Goal: Task Accomplishment & Management: Manage account settings

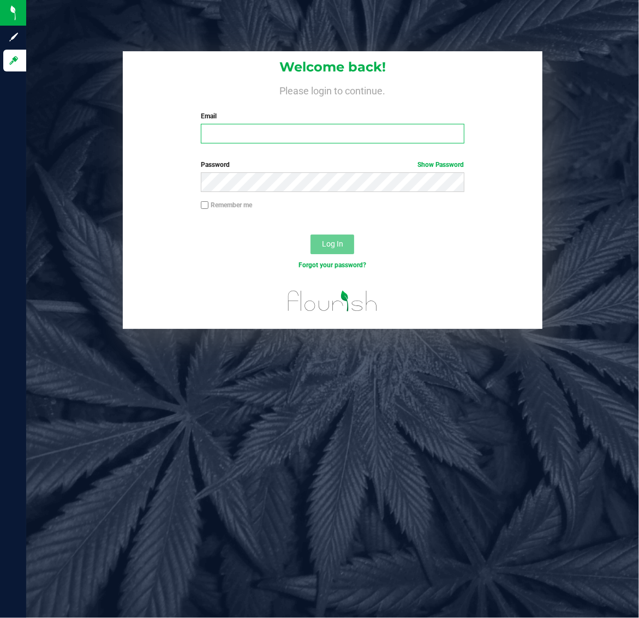
click at [282, 131] on input "Email" at bounding box center [332, 134] width 263 height 20
type input "[EMAIL_ADDRESS][DOMAIN_NAME]"
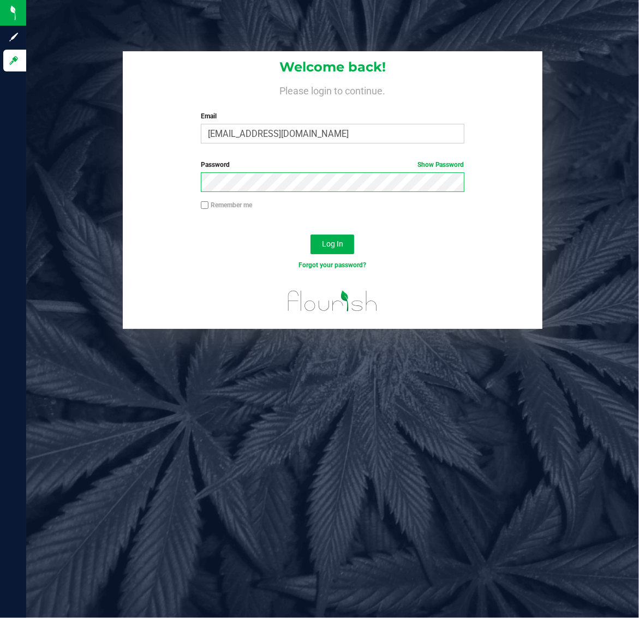
click at [311, 235] on button "Log In" at bounding box center [333, 245] width 44 height 20
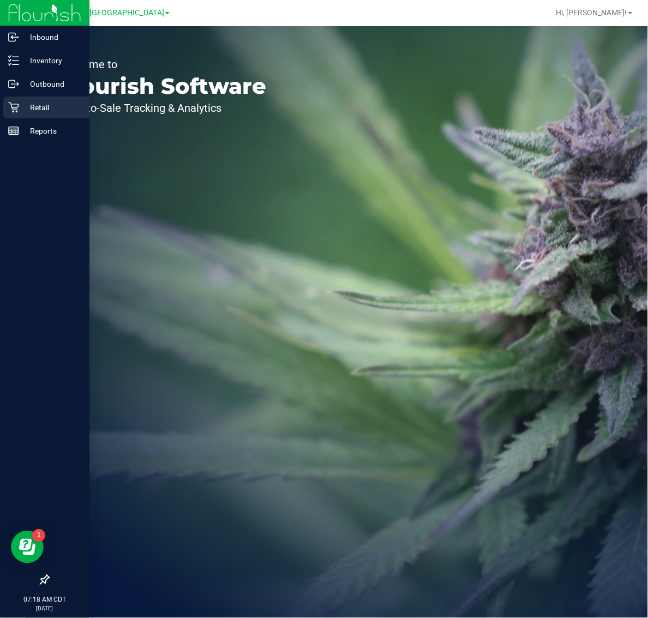
click at [64, 107] on p "Retail" at bounding box center [51, 107] width 65 height 13
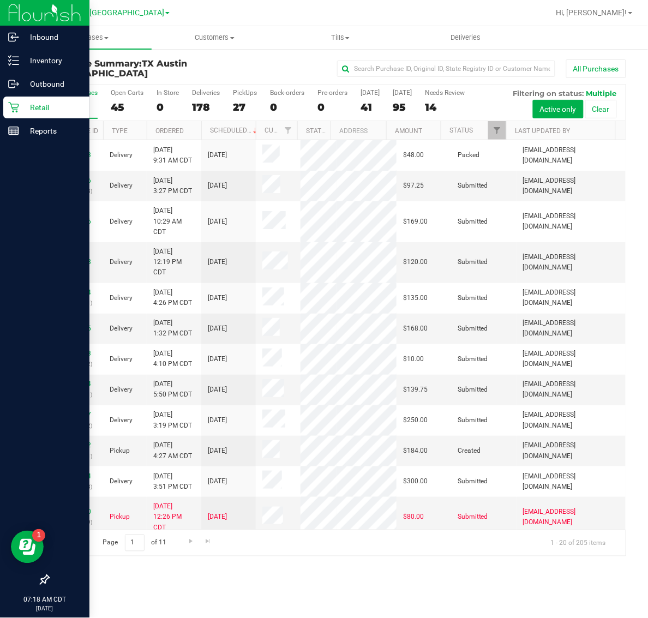
click at [56, 103] on p "Retail" at bounding box center [51, 107] width 65 height 13
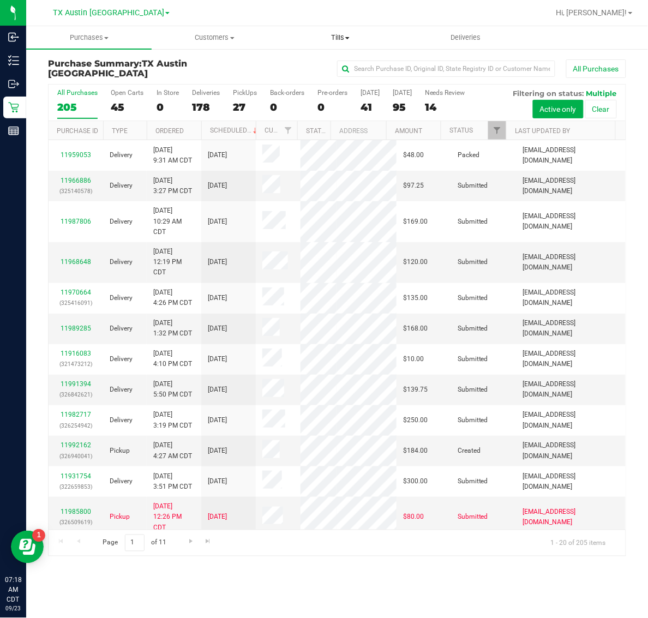
click at [341, 41] on span "Tills" at bounding box center [340, 38] width 124 height 10
click at [280, 11] on div at bounding box center [372, 12] width 354 height 21
click at [94, 14] on span "TX Austin [GEOGRAPHIC_DATA]" at bounding box center [108, 13] width 111 height 10
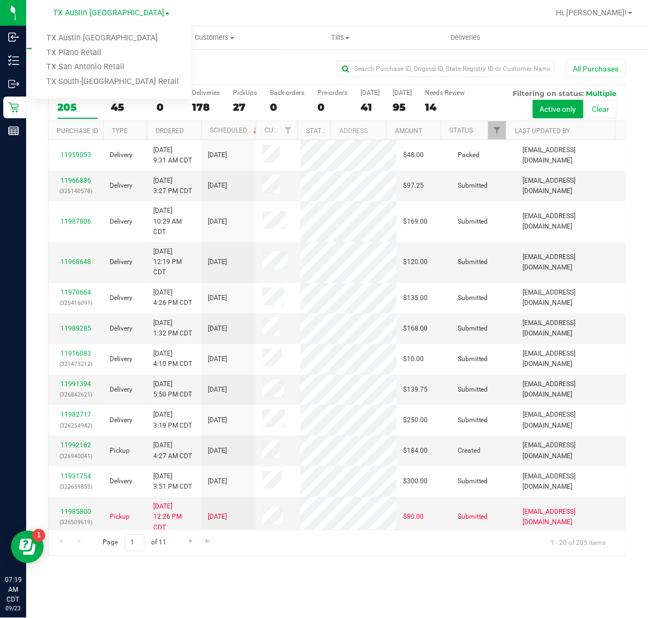
click at [209, 6] on div at bounding box center [372, 12] width 354 height 21
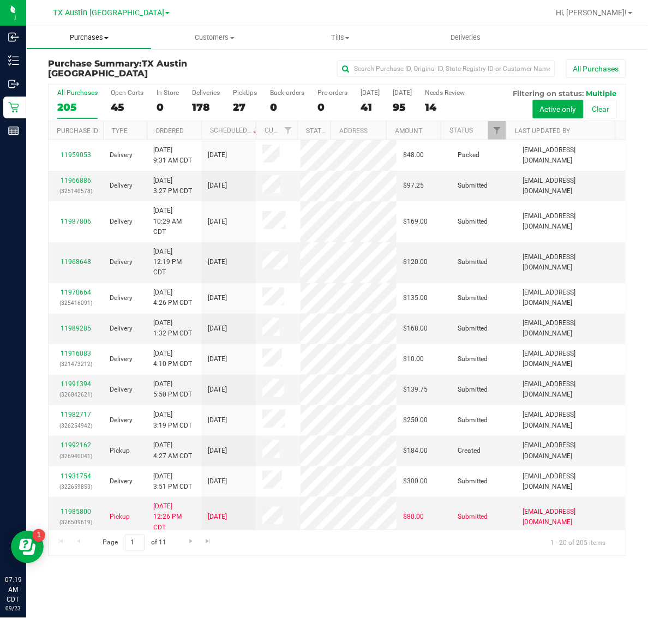
click at [94, 41] on span "Purchases" at bounding box center [89, 38] width 124 height 10
click at [86, 74] on span "Fulfillment" at bounding box center [60, 78] width 68 height 9
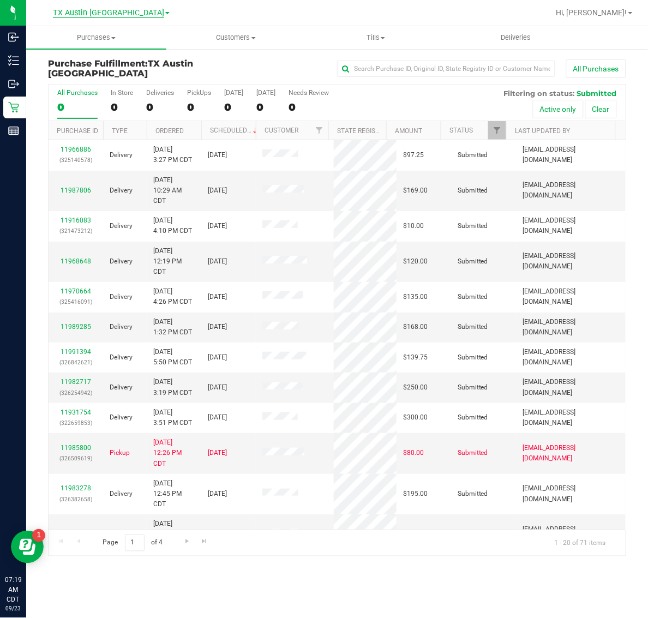
click at [115, 14] on span "TX Austin [GEOGRAPHIC_DATA]" at bounding box center [108, 13] width 111 height 10
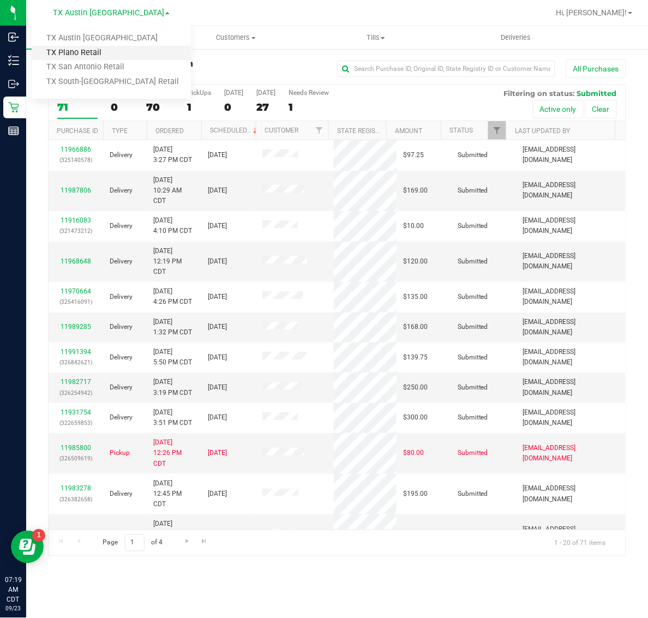
click at [108, 58] on link "TX Plano Retail" at bounding box center [111, 53] width 159 height 15
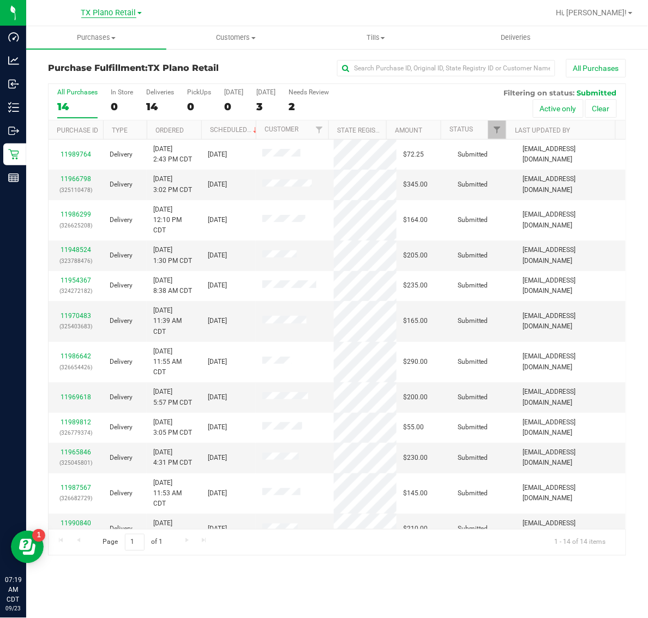
click at [109, 16] on span "TX Plano Retail" at bounding box center [108, 13] width 55 height 10
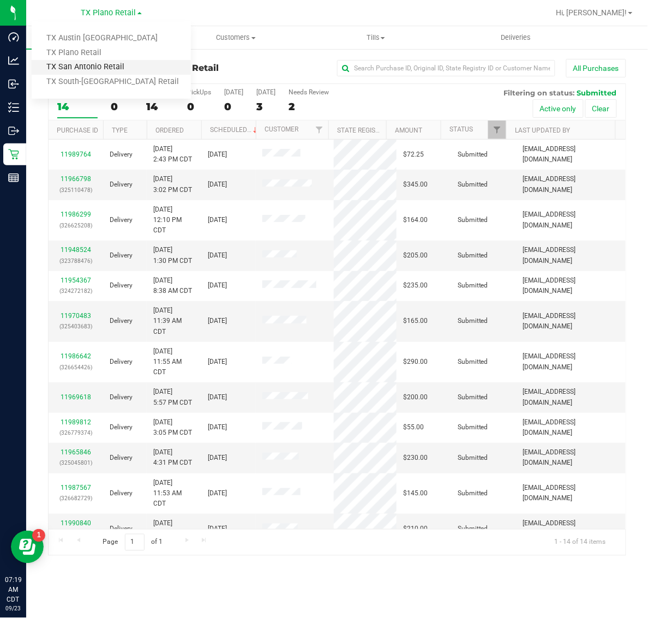
click at [96, 66] on link "TX San Antonio Retail" at bounding box center [111, 67] width 159 height 15
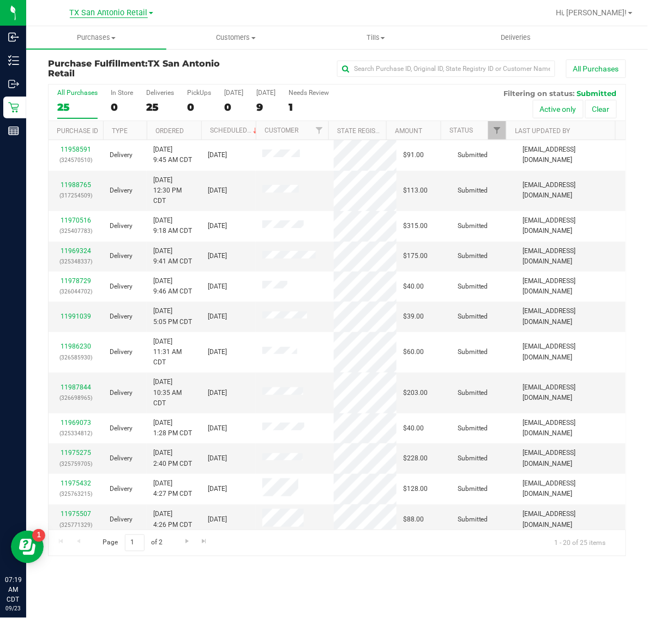
click at [106, 14] on span "TX San Antonio Retail" at bounding box center [109, 13] width 78 height 10
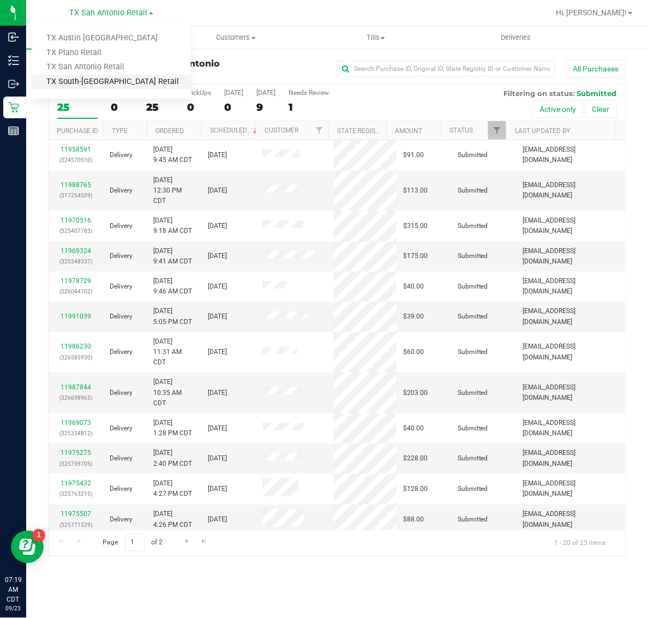
click at [88, 75] on link "TX South-[GEOGRAPHIC_DATA] Retail" at bounding box center [111, 82] width 159 height 15
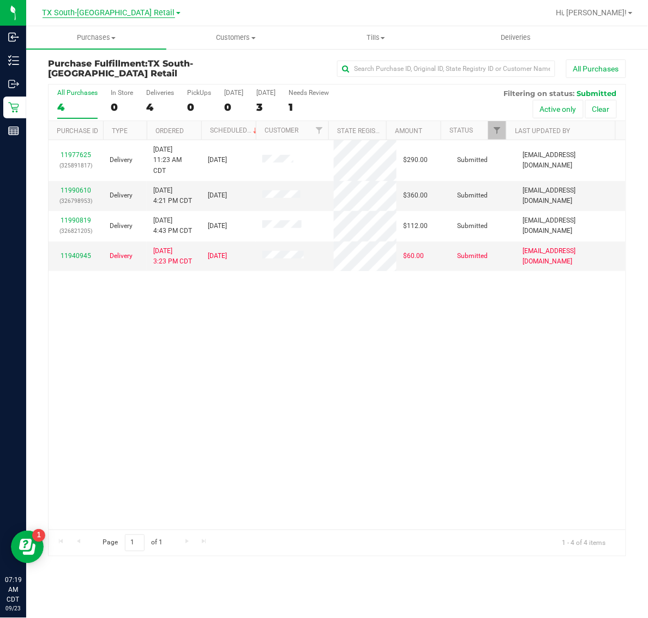
click at [105, 14] on span "TX South-[GEOGRAPHIC_DATA] Retail" at bounding box center [109, 13] width 133 height 10
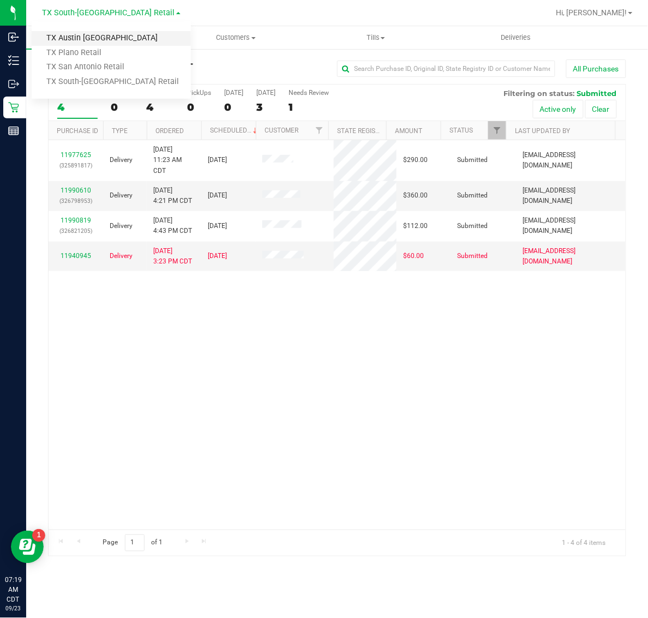
click at [96, 38] on link "TX Austin [GEOGRAPHIC_DATA]" at bounding box center [111, 38] width 159 height 15
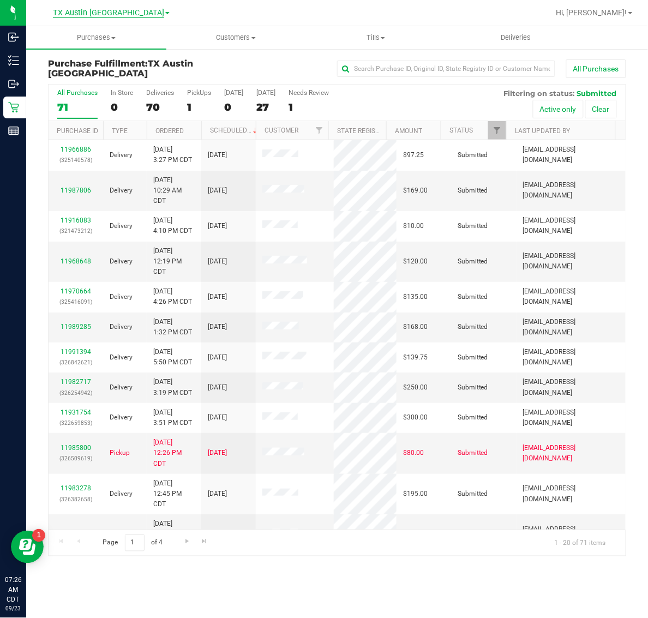
click at [85, 13] on span "TX Austin [GEOGRAPHIC_DATA]" at bounding box center [108, 13] width 111 height 10
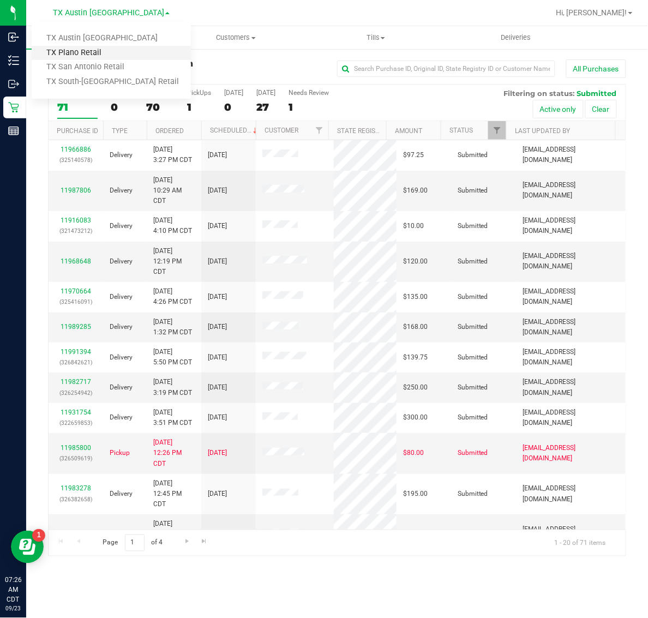
click at [100, 51] on link "TX Plano Retail" at bounding box center [111, 53] width 159 height 15
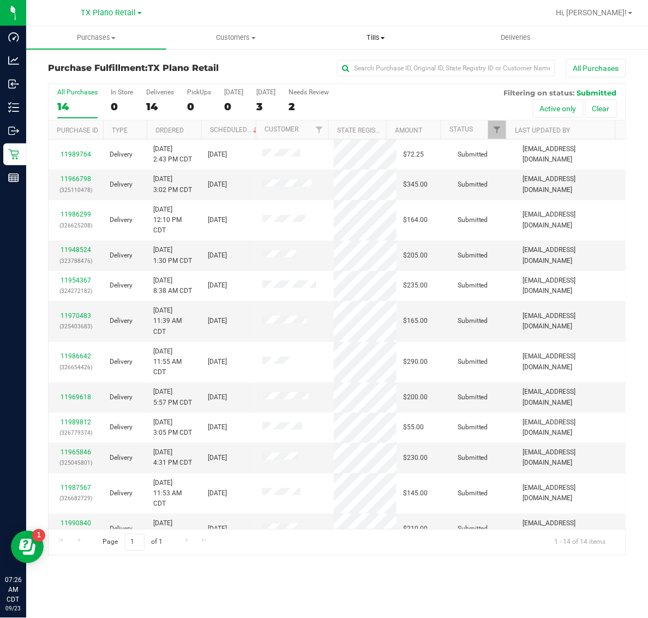
click at [379, 35] on span "Tills" at bounding box center [376, 38] width 139 height 10
click at [381, 67] on li "Manage tills" at bounding box center [376, 65] width 140 height 13
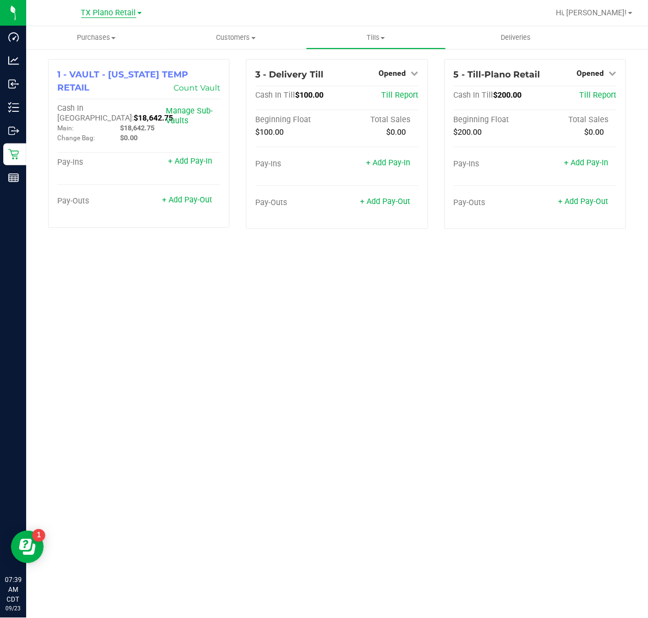
click at [91, 15] on span "TX Plano Retail" at bounding box center [108, 13] width 55 height 10
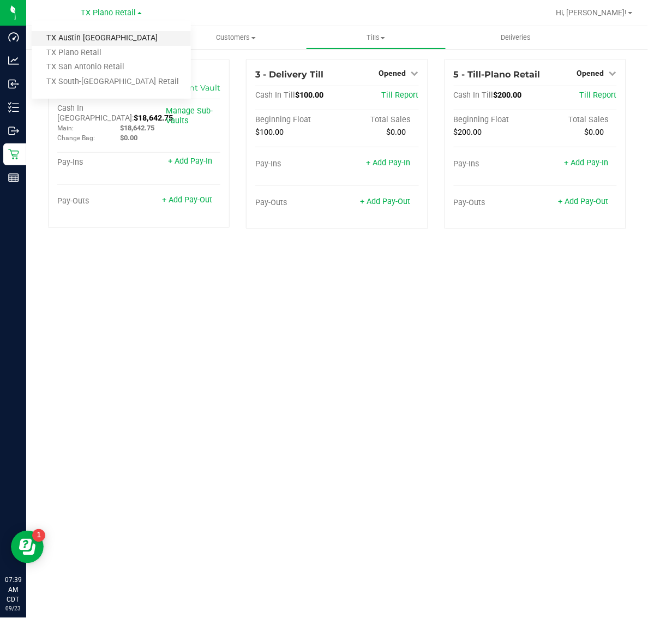
click at [94, 37] on link "TX Austin [GEOGRAPHIC_DATA]" at bounding box center [111, 38] width 159 height 15
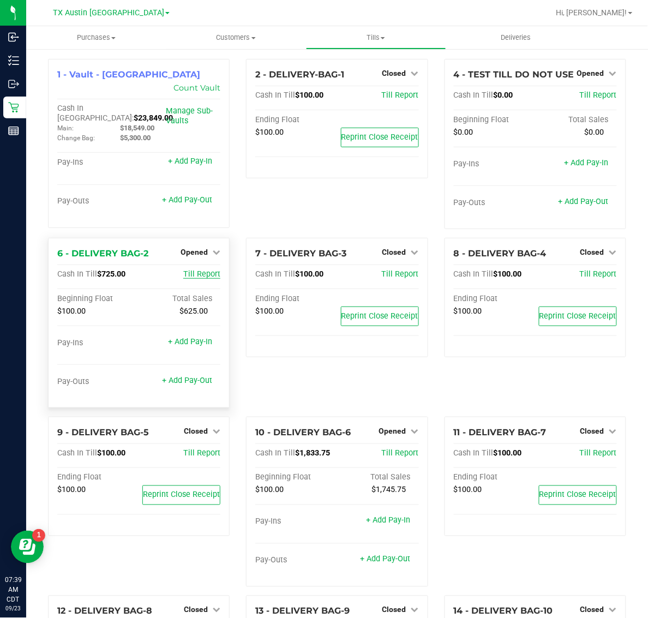
scroll to position [68, 0]
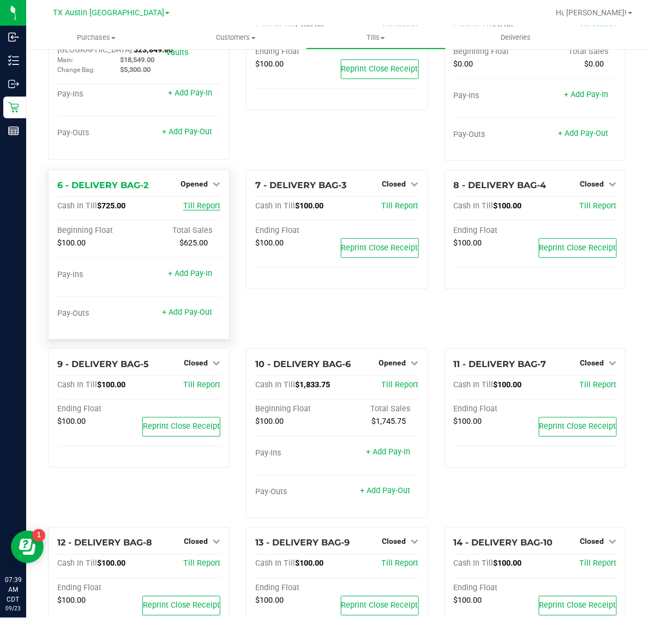
click at [205, 209] on span "Till Report" at bounding box center [201, 205] width 37 height 9
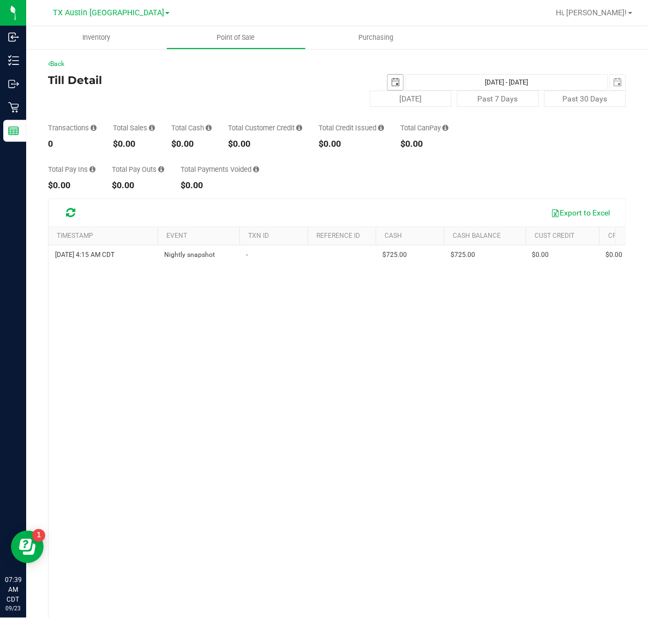
click at [391, 80] on span "select" at bounding box center [395, 82] width 9 height 9
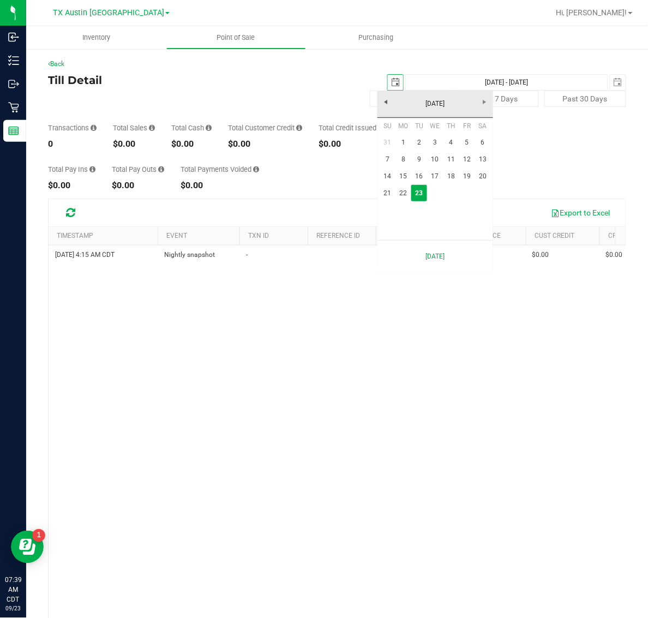
scroll to position [0, 27]
click at [401, 196] on link "22" at bounding box center [404, 193] width 16 height 17
type input "[DATE]"
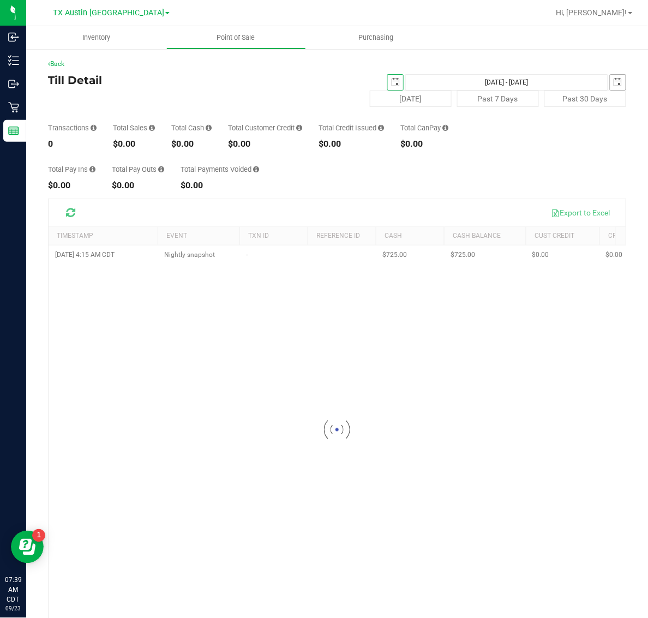
click at [614, 82] on span "select" at bounding box center [618, 82] width 9 height 9
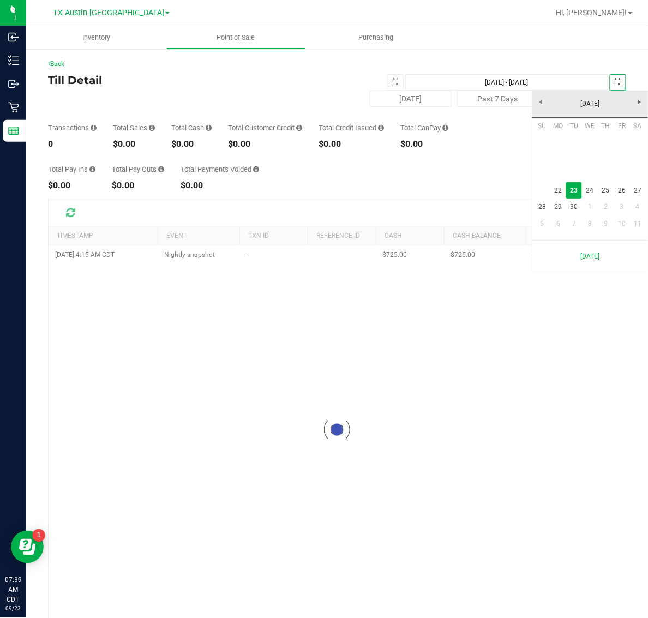
scroll to position [0, 27]
click at [557, 190] on link "22" at bounding box center [559, 190] width 16 height 17
type input "[DATE] - [DATE]"
type input "[DATE]"
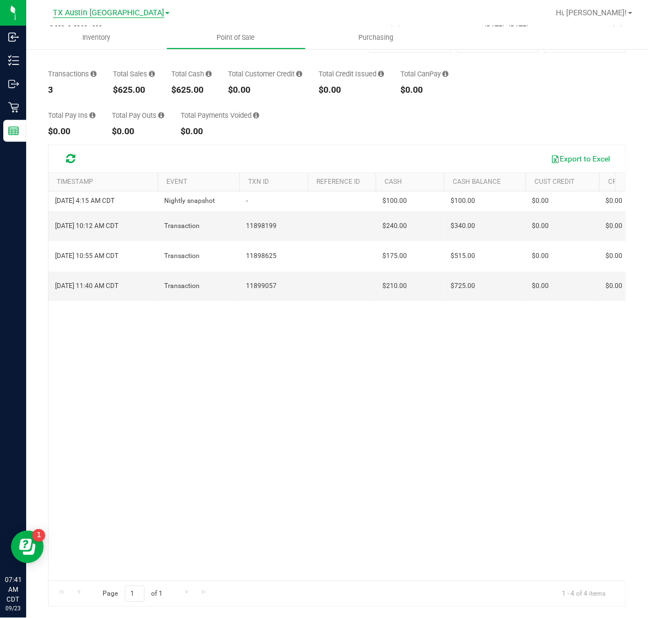
click at [103, 9] on span "TX Austin [GEOGRAPHIC_DATA]" at bounding box center [108, 13] width 111 height 10
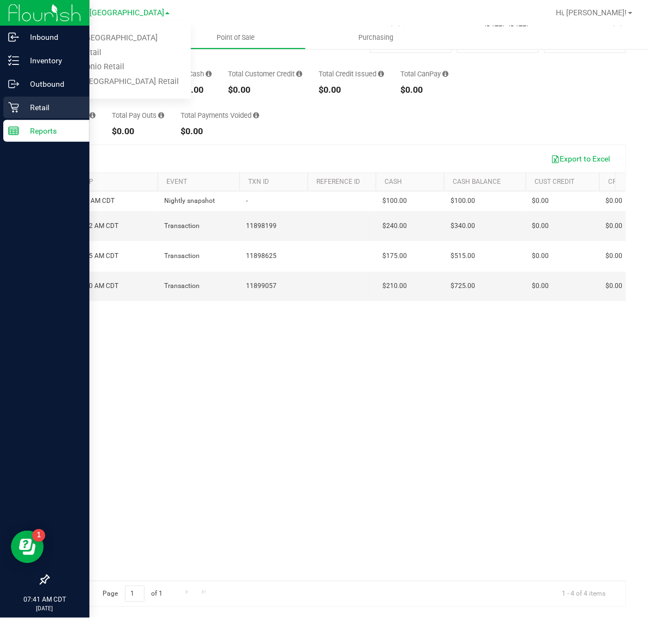
click at [17, 106] on icon at bounding box center [13, 107] width 11 height 11
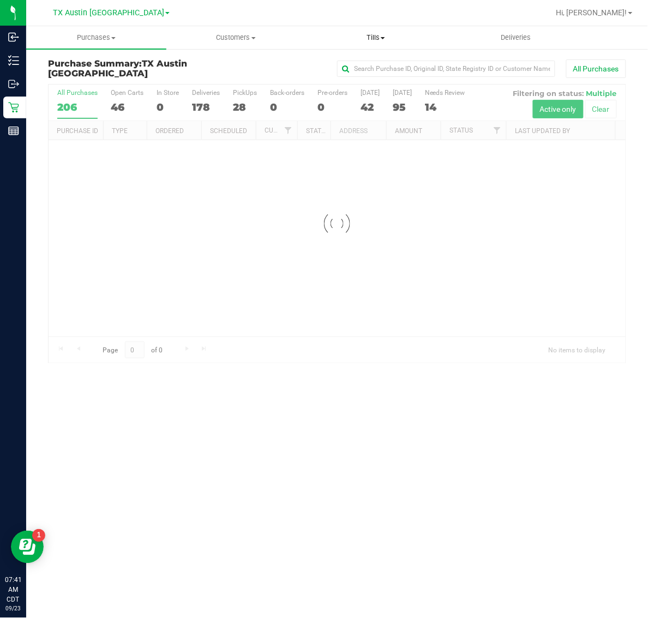
click at [378, 44] on uib-tab-heading "Tills Manage tills Reconcile e-payments" at bounding box center [376, 38] width 139 height 22
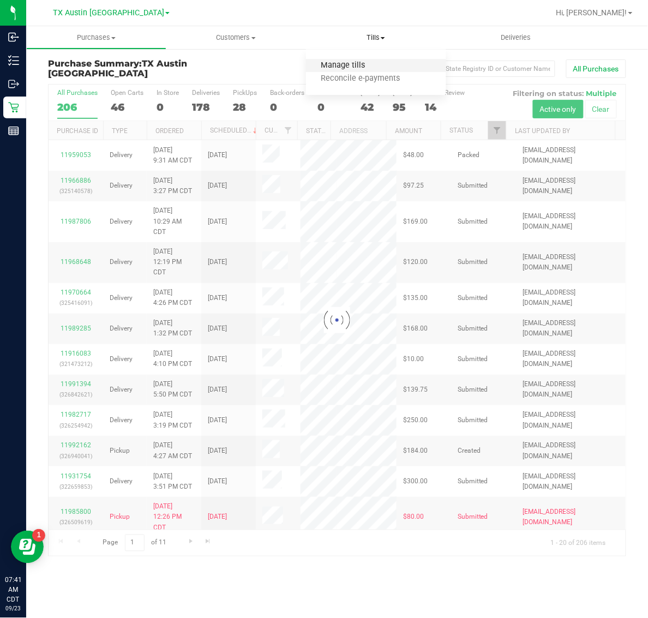
click at [377, 67] on span "Manage tills" at bounding box center [343, 65] width 74 height 9
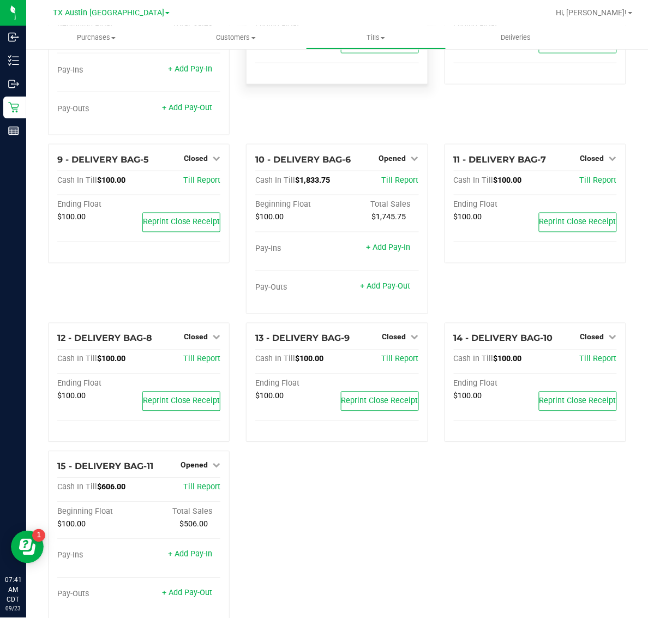
scroll to position [298, 0]
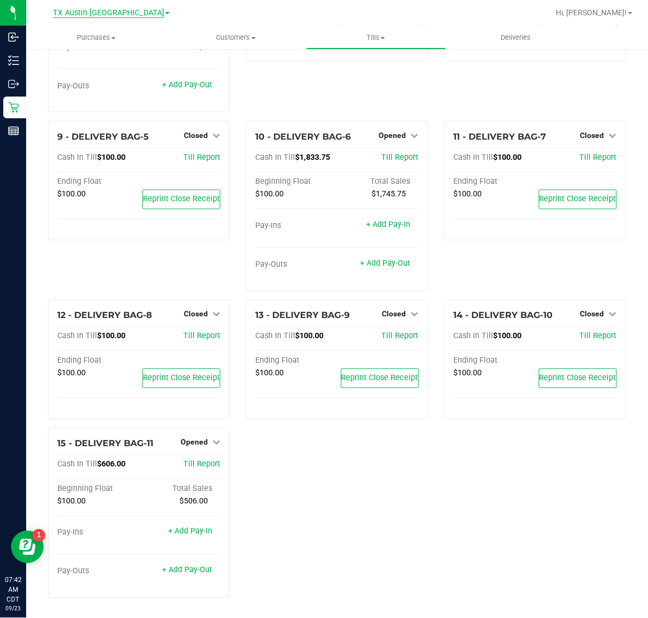
click at [128, 8] on span "TX Austin [GEOGRAPHIC_DATA]" at bounding box center [108, 13] width 111 height 10
click at [101, 78] on link "TX South-[GEOGRAPHIC_DATA] Retail" at bounding box center [111, 82] width 159 height 15
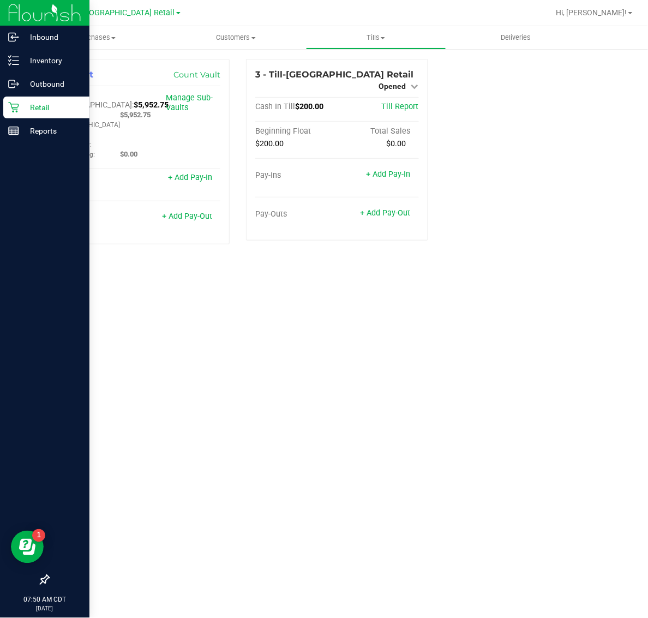
click at [26, 108] on p "Retail" at bounding box center [51, 107] width 65 height 13
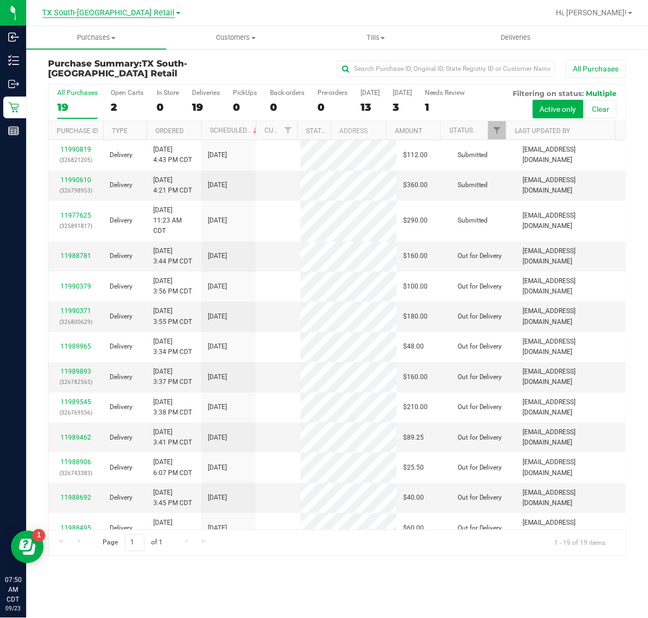
click at [115, 16] on span "TX South-[GEOGRAPHIC_DATA] Retail" at bounding box center [109, 13] width 133 height 10
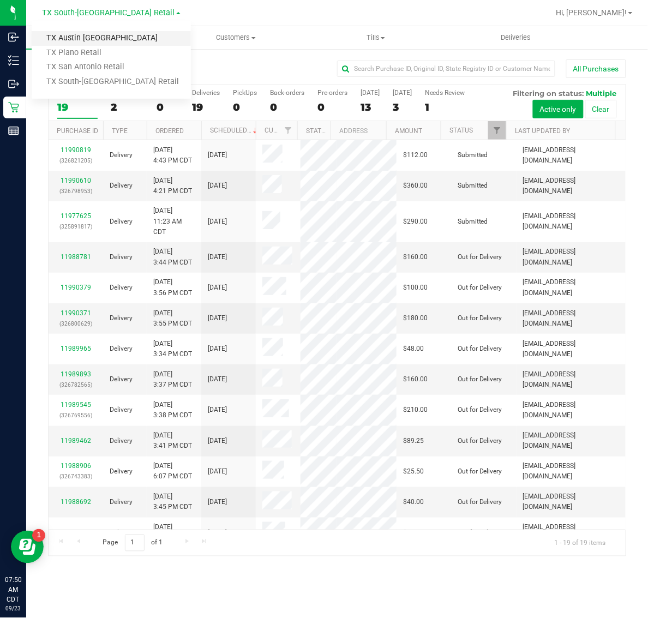
click at [108, 33] on link "TX Austin [GEOGRAPHIC_DATA]" at bounding box center [111, 38] width 159 height 15
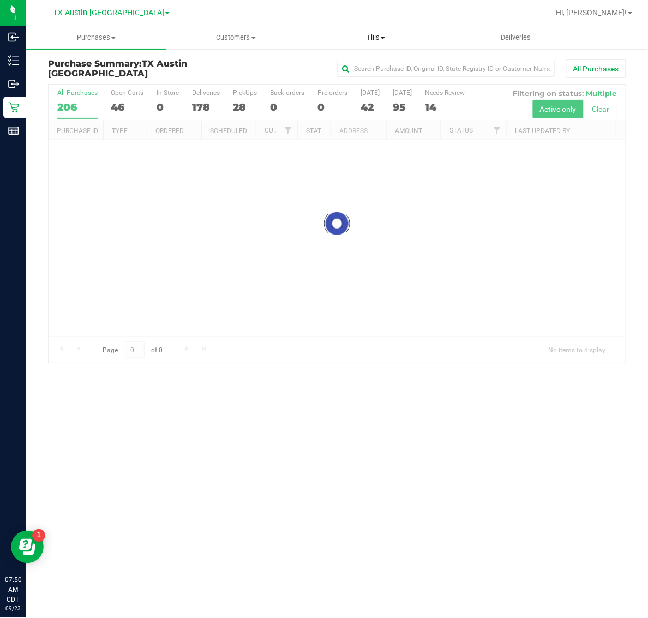
click at [370, 35] on span "Tills" at bounding box center [376, 38] width 139 height 10
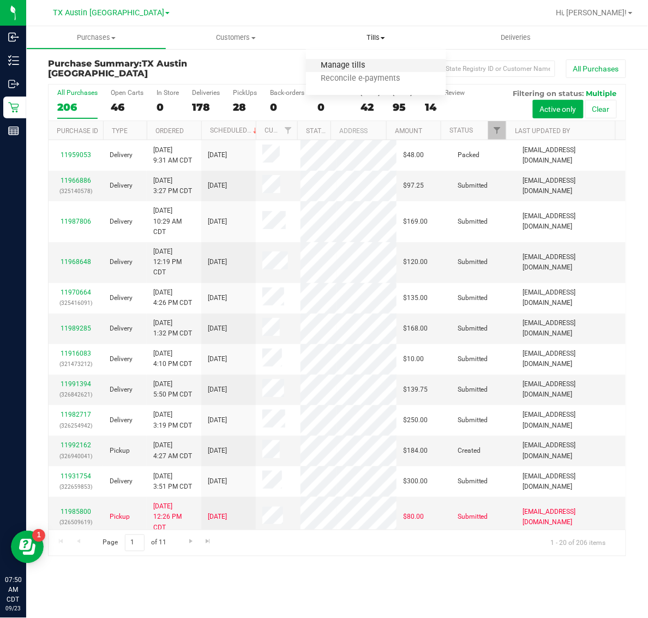
click at [371, 62] on span "Manage tills" at bounding box center [343, 65] width 74 height 9
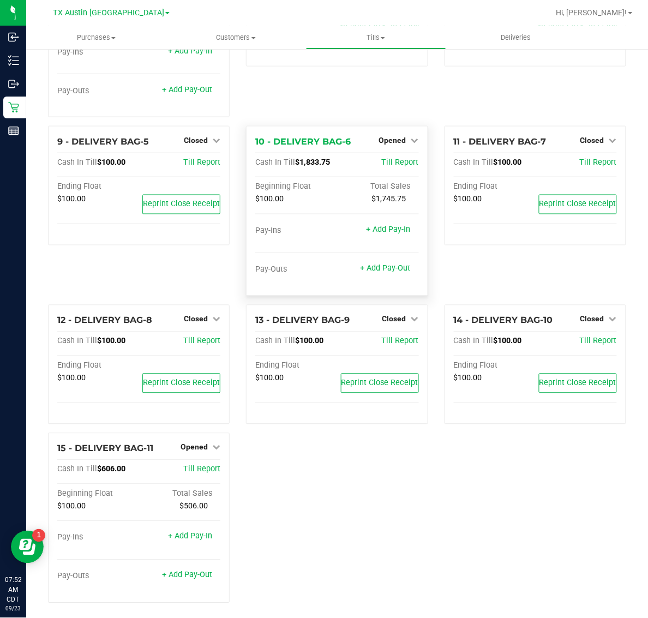
scroll to position [298, 0]
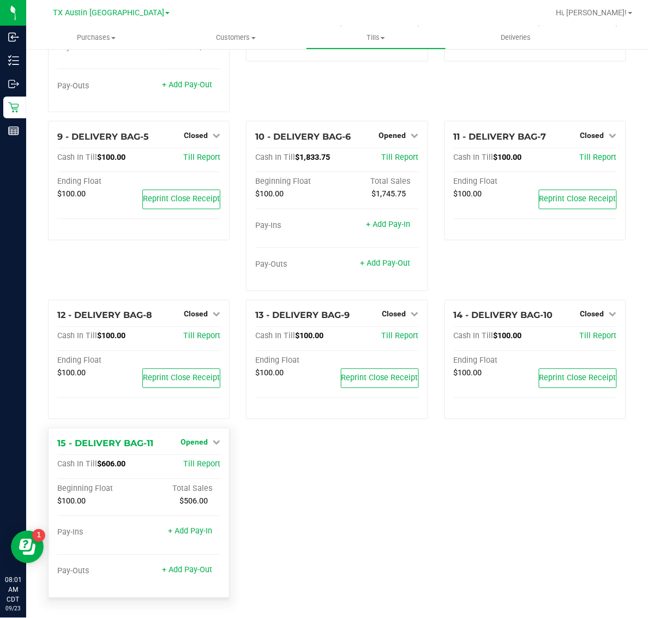
click at [206, 441] on link "Opened" at bounding box center [201, 442] width 40 height 9
click at [205, 466] on link "Close Till" at bounding box center [195, 465] width 29 height 9
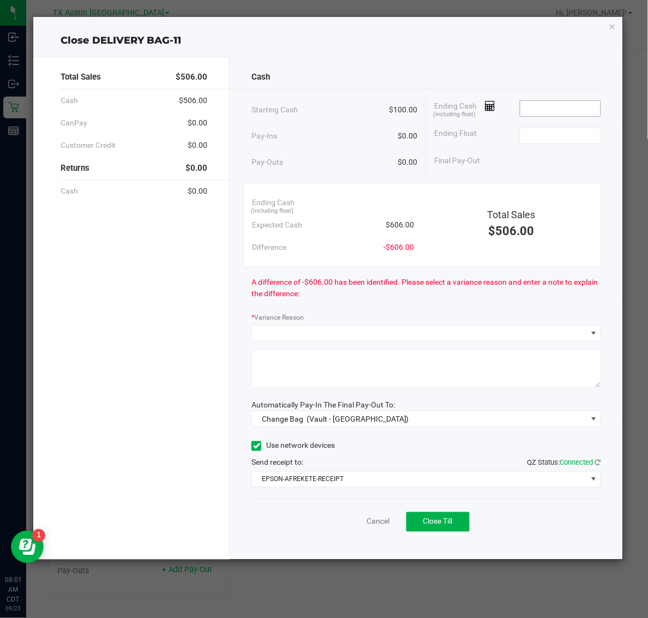
click at [576, 114] on input at bounding box center [561, 108] width 80 height 15
type input "$607.00"
click at [589, 139] on input at bounding box center [561, 135] width 80 height 15
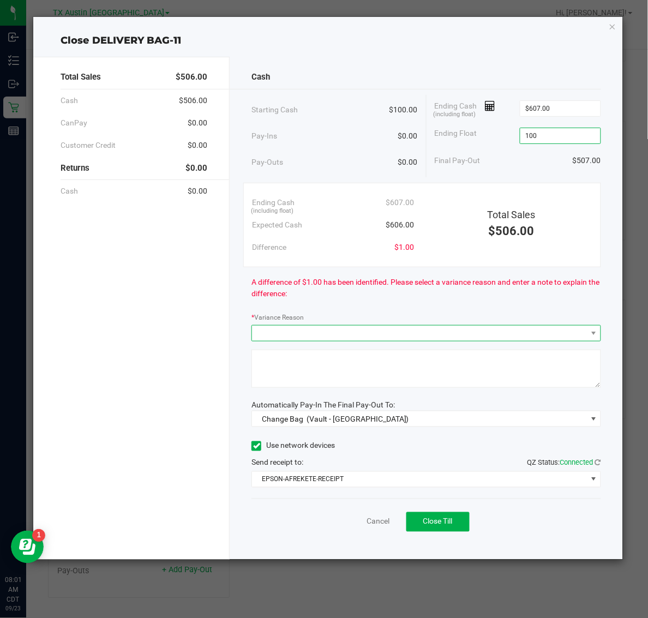
type input "$100.00"
click at [430, 331] on span at bounding box center [419, 333] width 335 height 15
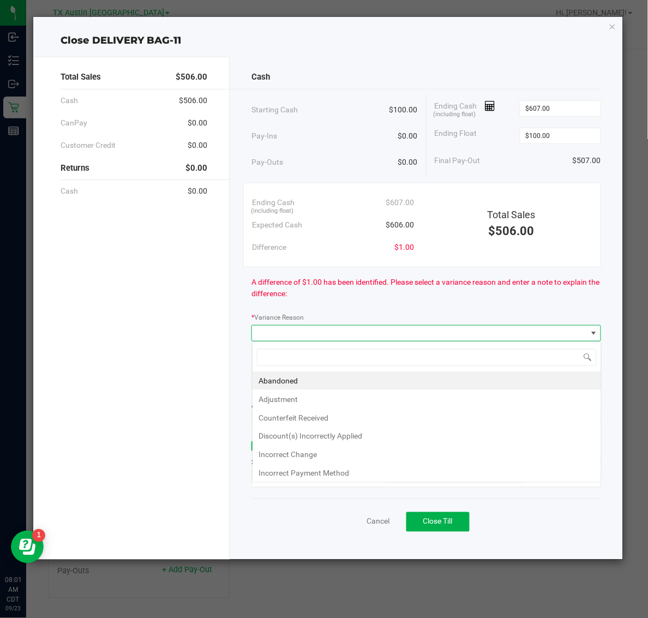
scroll to position [17, 350]
click at [375, 380] on li "Abandoned" at bounding box center [427, 381] width 349 height 19
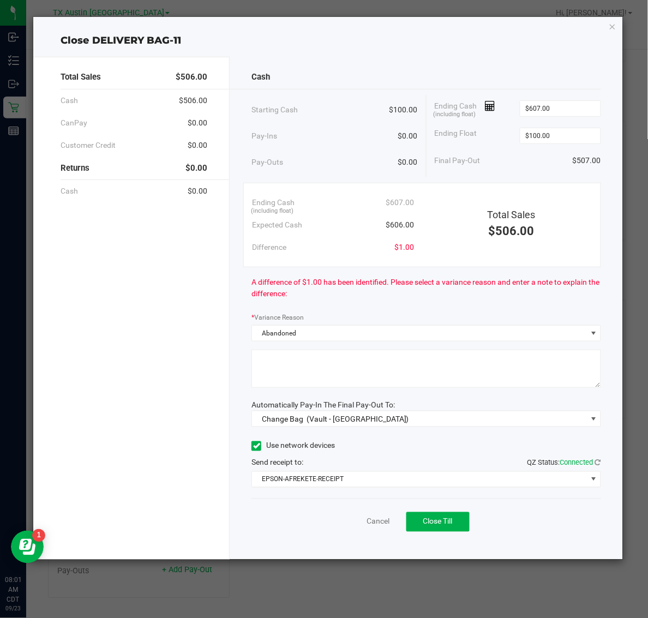
click at [410, 368] on textarea at bounding box center [426, 369] width 349 height 38
type textarea "Pt abandoned change."
click at [411, 416] on span "Change Bag (Vault - [GEOGRAPHIC_DATA])" at bounding box center [419, 419] width 335 height 15
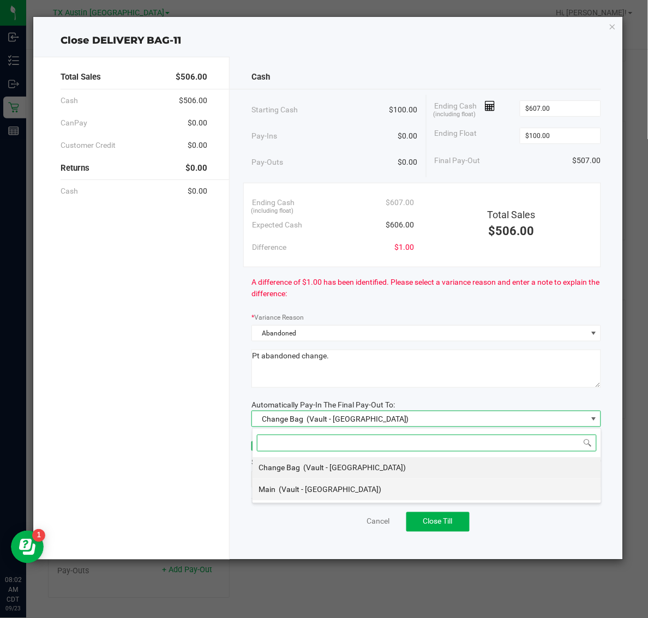
click at [386, 493] on li "Main (Vault - [GEOGRAPHIC_DATA])" at bounding box center [427, 490] width 349 height 22
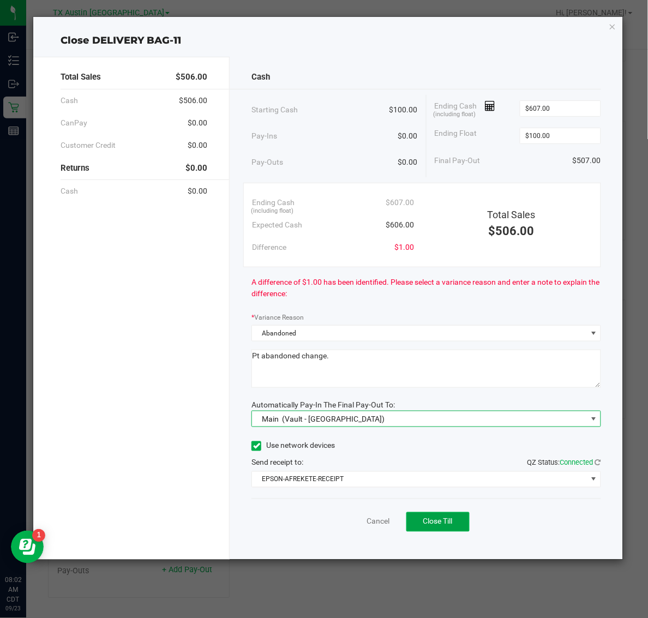
click at [433, 522] on span "Close Till" at bounding box center [438, 521] width 29 height 9
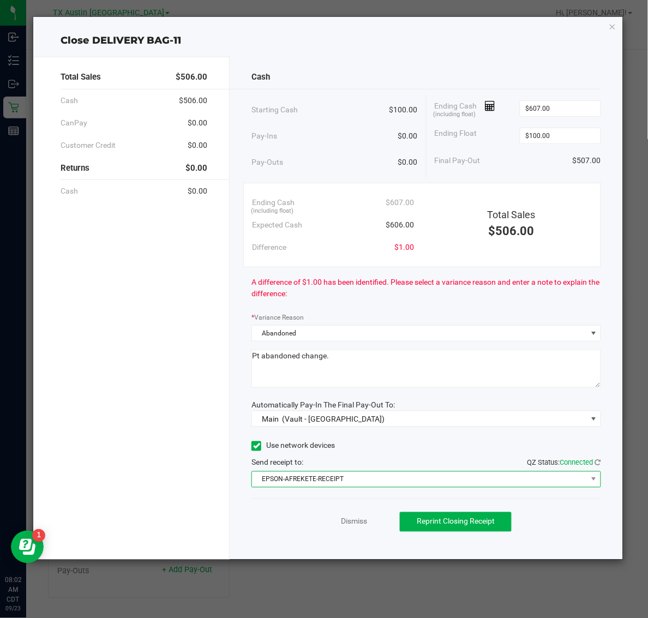
click at [355, 479] on span "EPSON-AFREKETE-RECEIPT" at bounding box center [419, 479] width 335 height 15
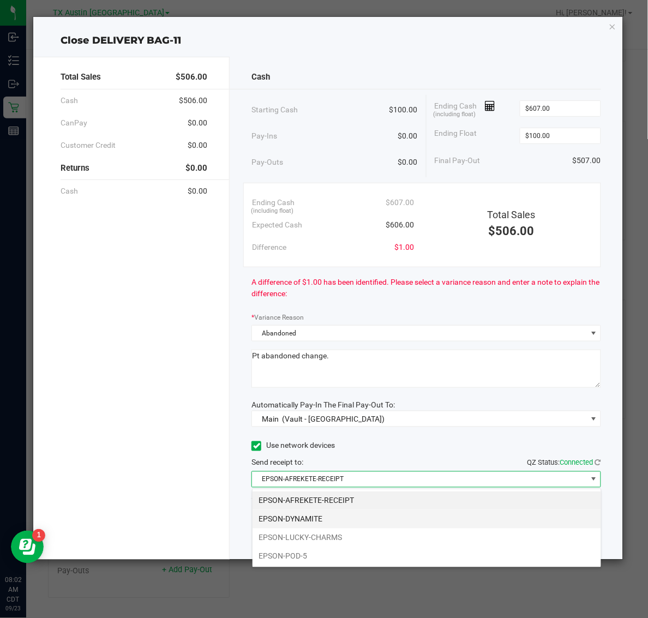
click at [347, 520] on li "EPSON-DYNAMITE" at bounding box center [427, 519] width 349 height 19
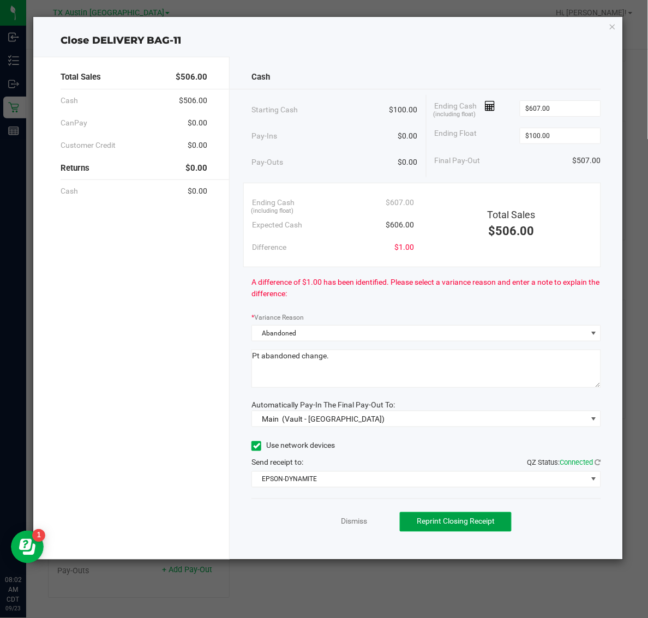
click at [430, 519] on span "Reprint Closing Receipt" at bounding box center [456, 521] width 78 height 9
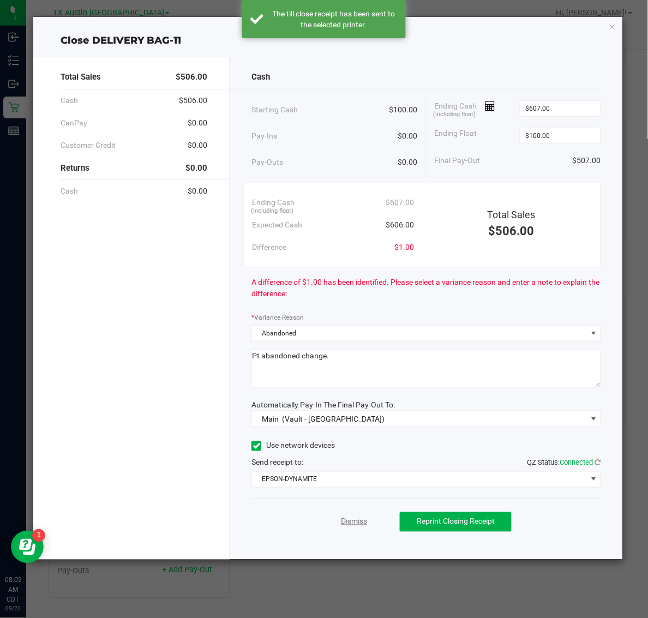
click at [350, 520] on link "Dismiss" at bounding box center [354, 521] width 26 height 11
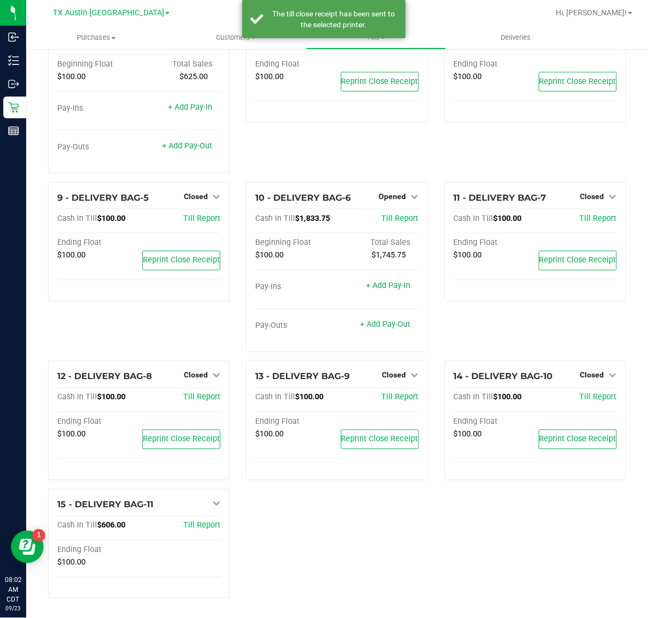
scroll to position [247, 0]
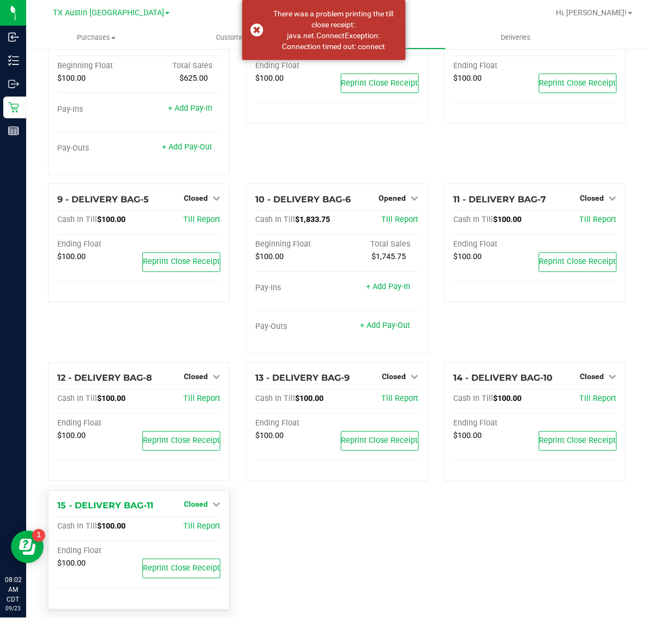
click at [198, 500] on span "Closed" at bounding box center [196, 504] width 24 height 9
click at [197, 523] on link "Open Till" at bounding box center [195, 527] width 29 height 9
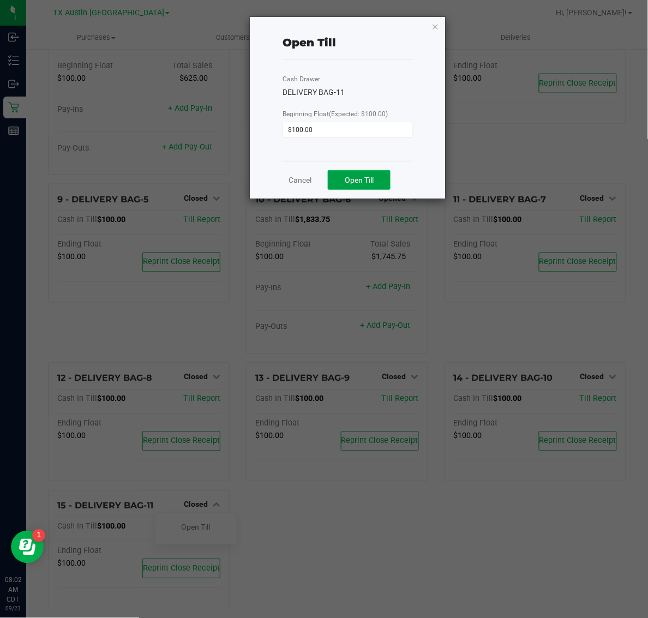
click at [356, 184] on span "Open Till" at bounding box center [359, 180] width 29 height 9
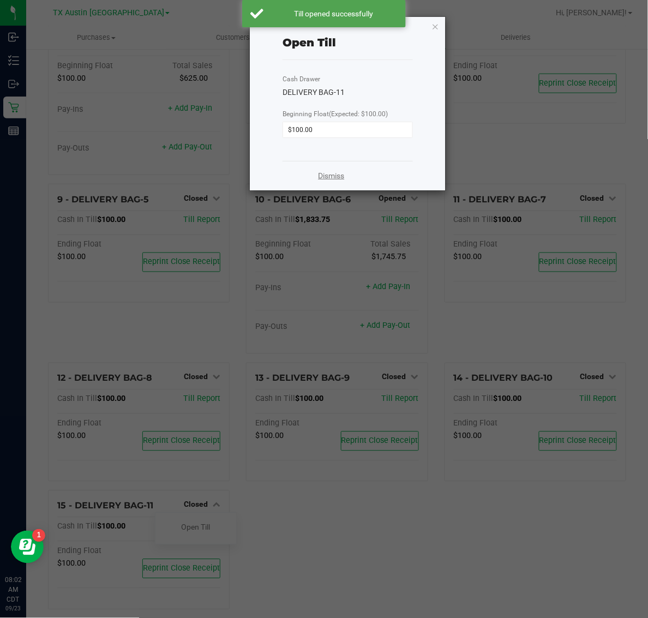
click at [325, 178] on link "Dismiss" at bounding box center [331, 175] width 26 height 11
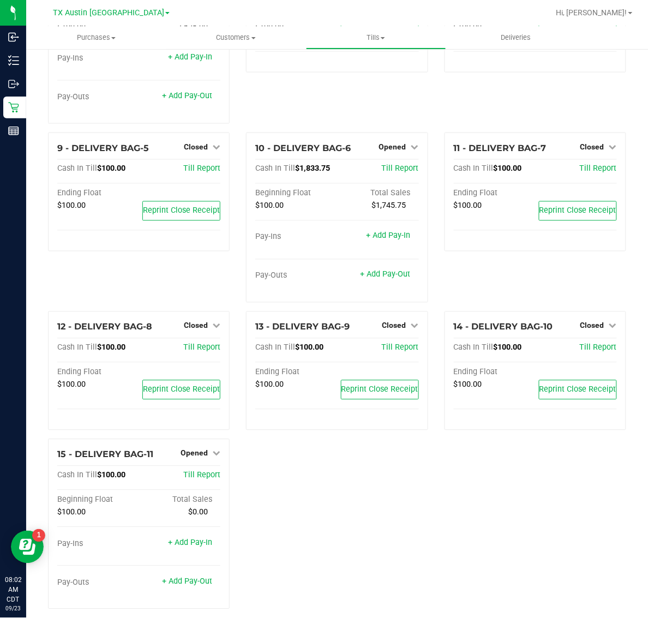
scroll to position [230, 0]
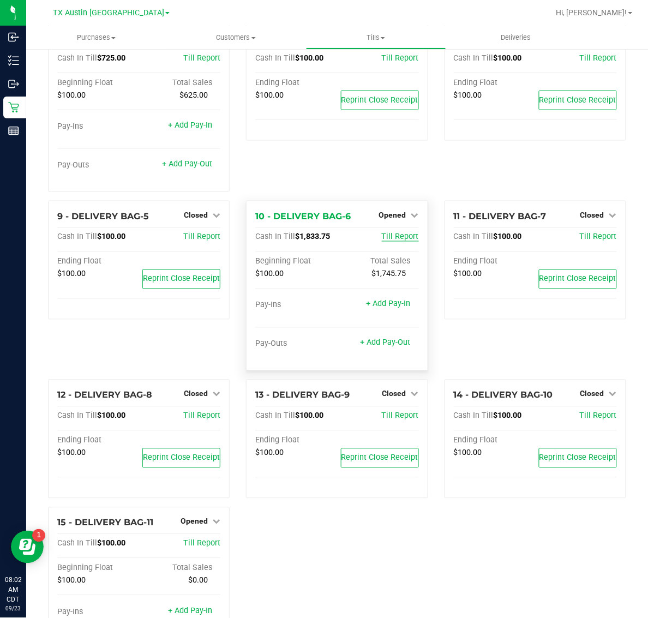
click at [388, 232] on span "Till Report" at bounding box center [400, 236] width 37 height 9
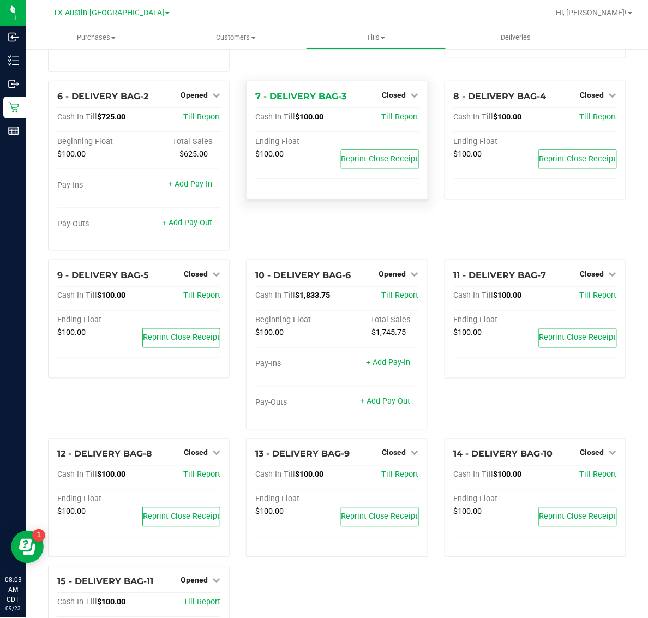
scroll to position [205, 0]
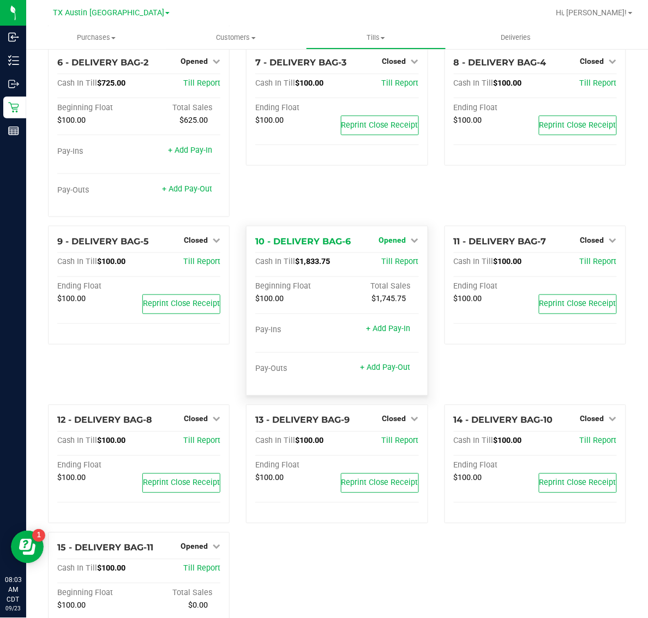
click at [392, 236] on span "Opened" at bounding box center [392, 240] width 27 height 9
click at [393, 258] on link "Close Till" at bounding box center [393, 262] width 29 height 9
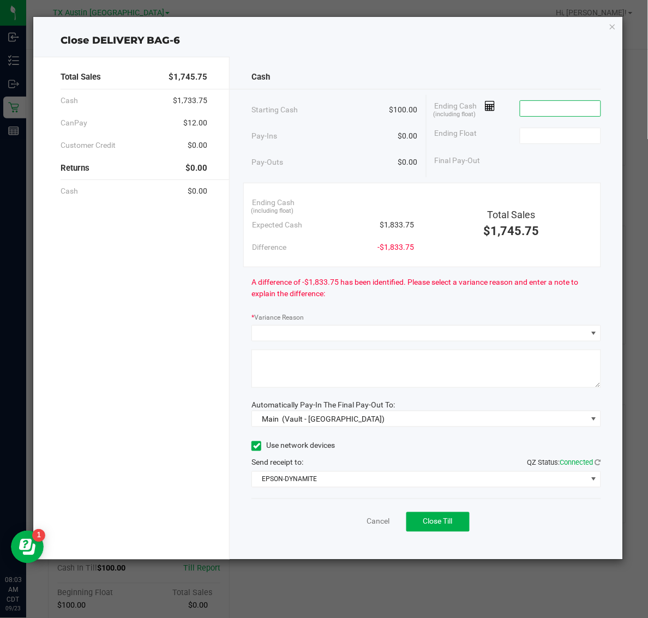
click at [571, 110] on input at bounding box center [561, 108] width 80 height 15
type input "$1,830.00"
click at [574, 134] on input at bounding box center [561, 135] width 80 height 15
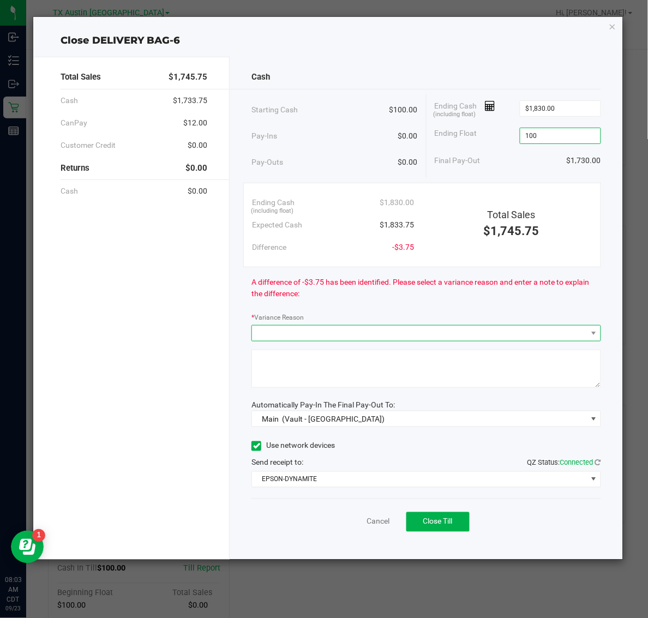
type input "$100.00"
click at [348, 332] on span at bounding box center [419, 333] width 335 height 15
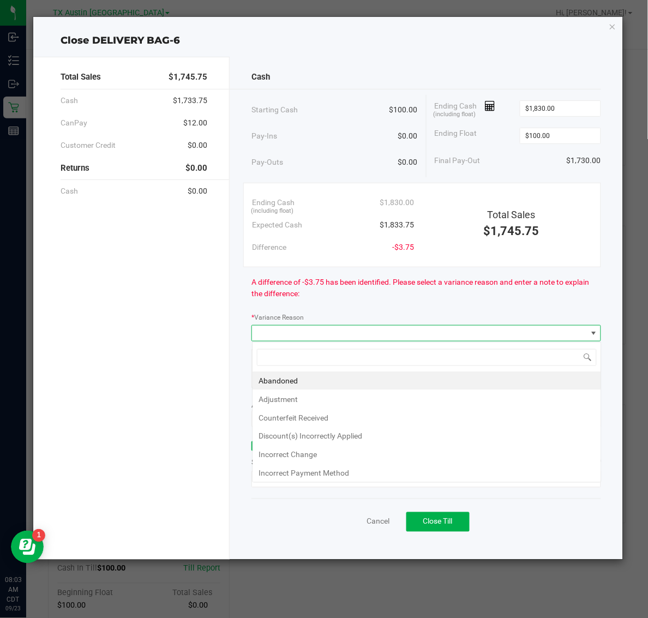
scroll to position [17, 350]
click at [369, 458] on li "Incorrect Change" at bounding box center [427, 455] width 349 height 19
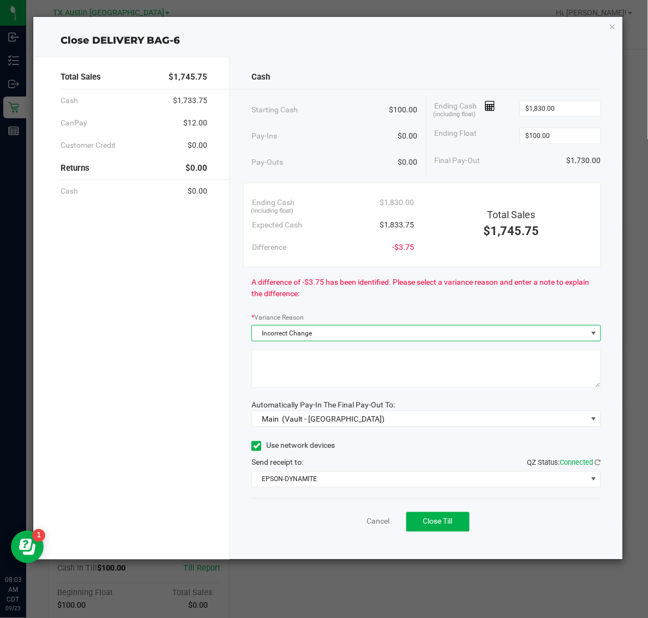
click at [425, 371] on textarea at bounding box center [426, 369] width 349 height 38
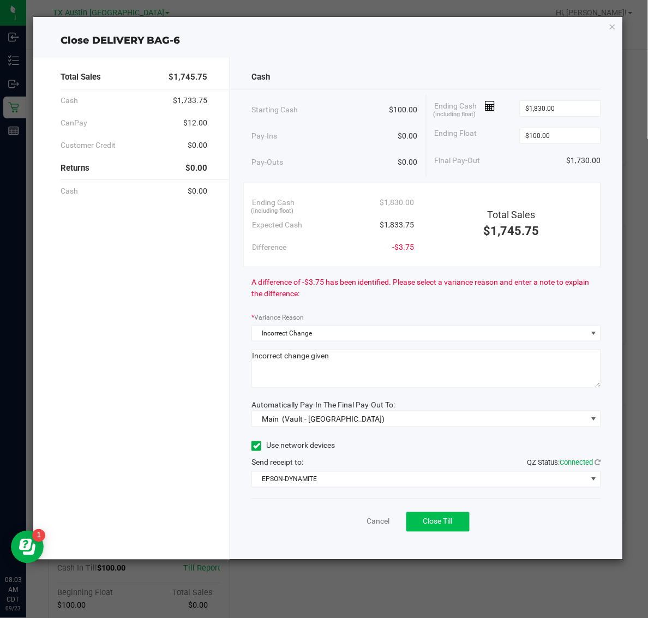
type textarea "Incorrect change given"
click at [438, 530] on button "Close Till" at bounding box center [438, 522] width 63 height 20
click at [347, 522] on link "Dismiss" at bounding box center [354, 521] width 26 height 11
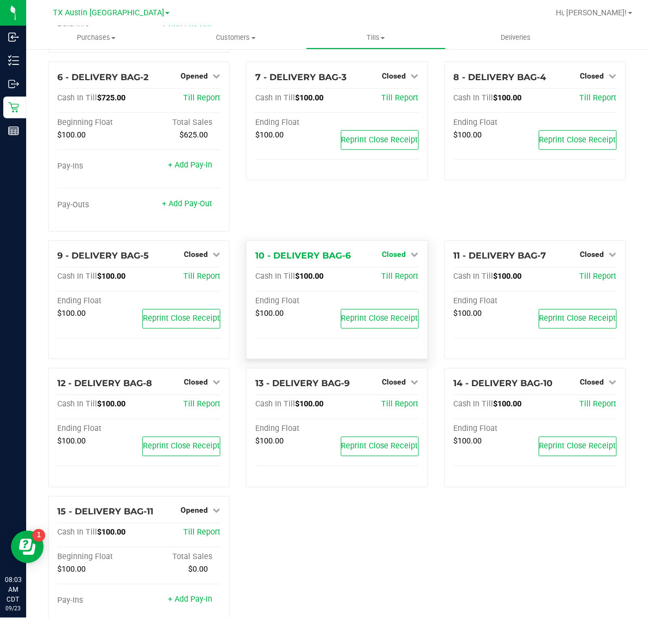
click at [389, 251] on span "Closed" at bounding box center [395, 255] width 24 height 9
click at [389, 273] on link "Open Till" at bounding box center [394, 277] width 29 height 9
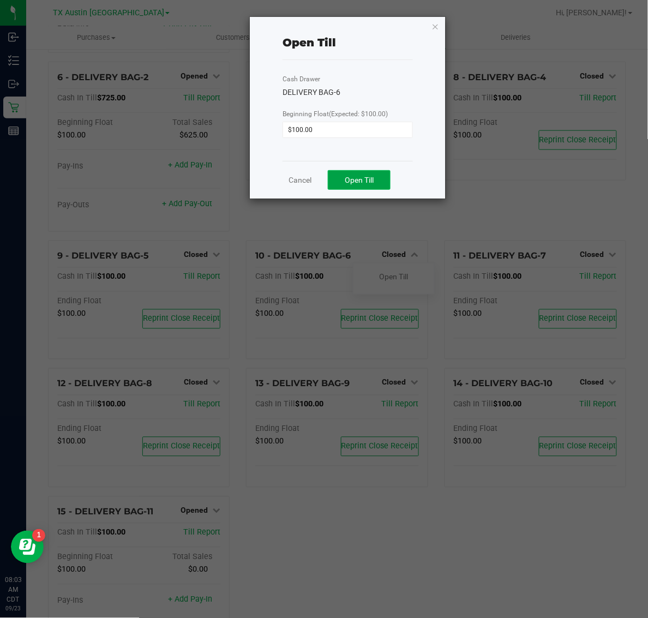
click at [371, 178] on span "Open Till" at bounding box center [359, 180] width 29 height 9
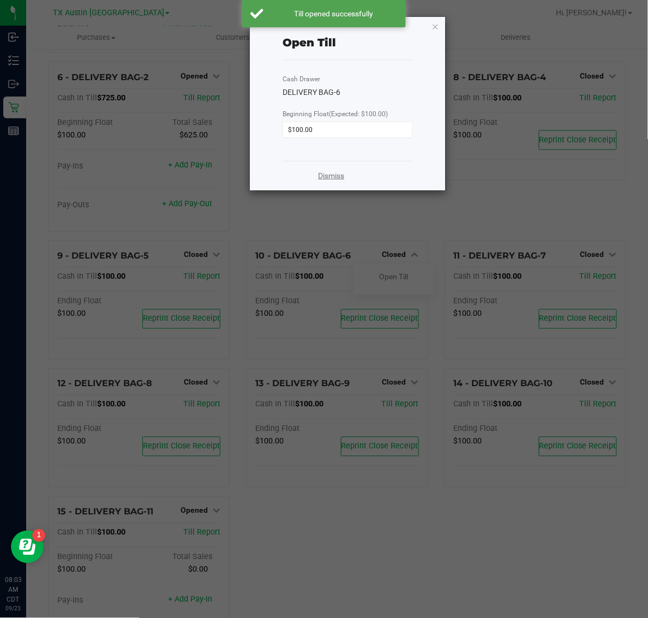
click at [329, 181] on link "Dismiss" at bounding box center [331, 175] width 26 height 11
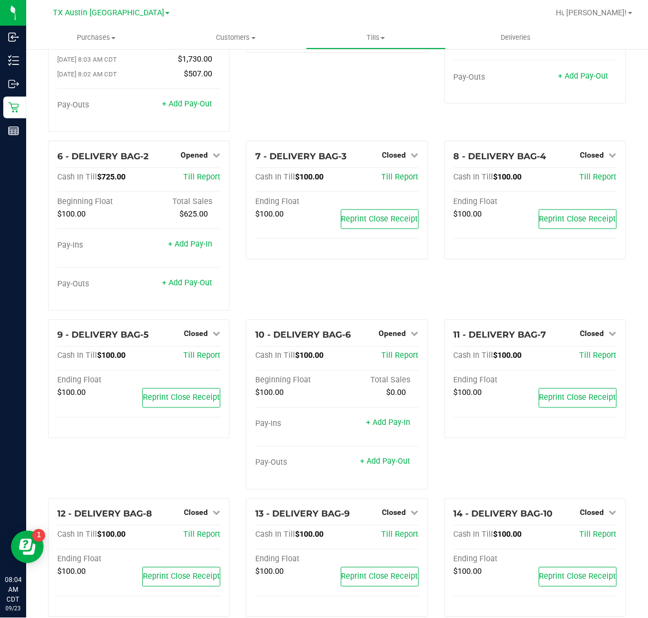
scroll to position [102, 0]
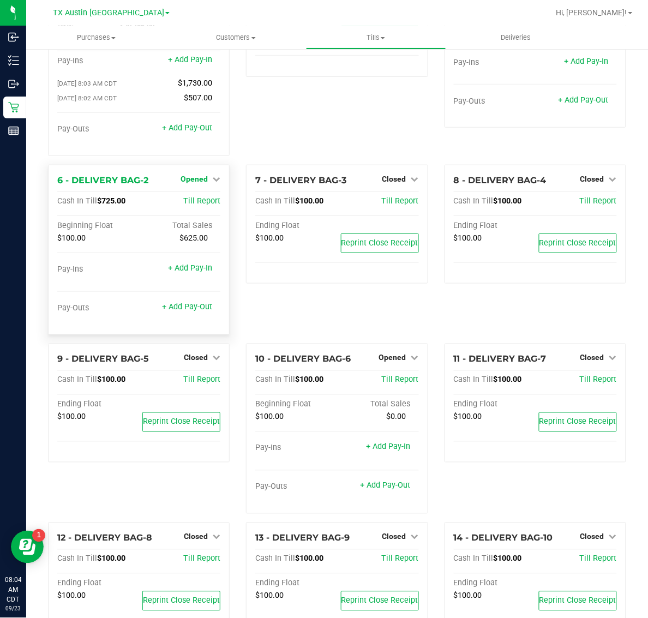
click at [195, 175] on span "Opened" at bounding box center [194, 179] width 27 height 9
click at [197, 197] on link "Close Till" at bounding box center [195, 201] width 29 height 9
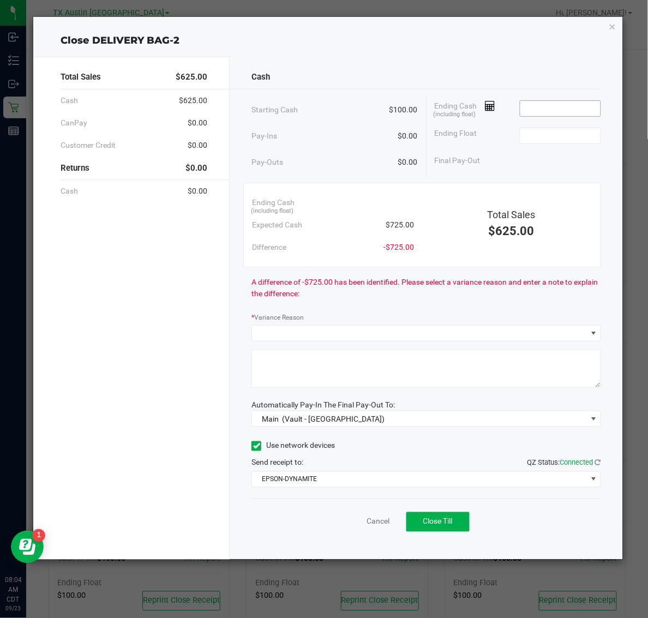
click at [579, 113] on input at bounding box center [561, 108] width 80 height 15
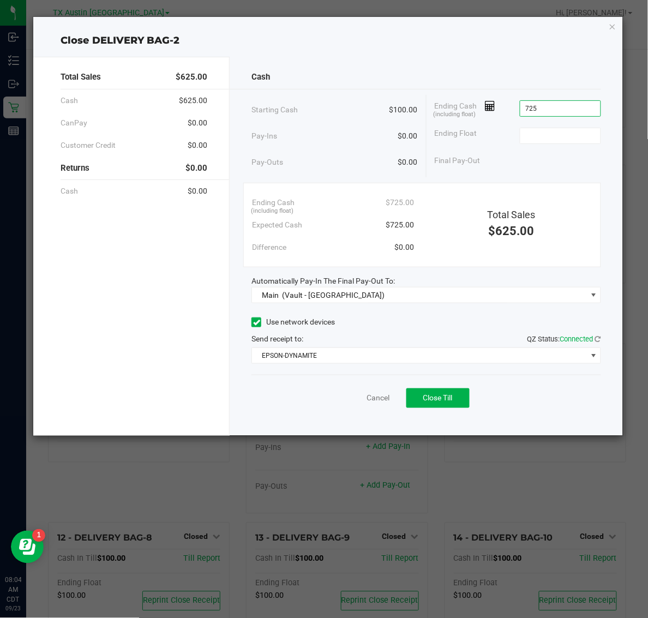
type input "$725.00"
click at [580, 126] on div "Ending Float" at bounding box center [518, 135] width 166 height 27
click at [579, 132] on input at bounding box center [561, 135] width 80 height 15
type input "$100.00"
click at [445, 396] on span "Close Till" at bounding box center [438, 398] width 29 height 9
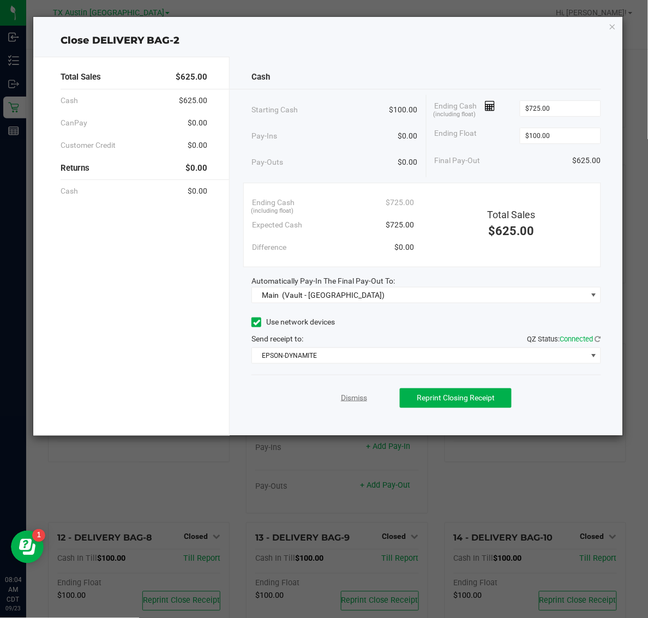
click at [350, 403] on link "Dismiss" at bounding box center [354, 397] width 26 height 11
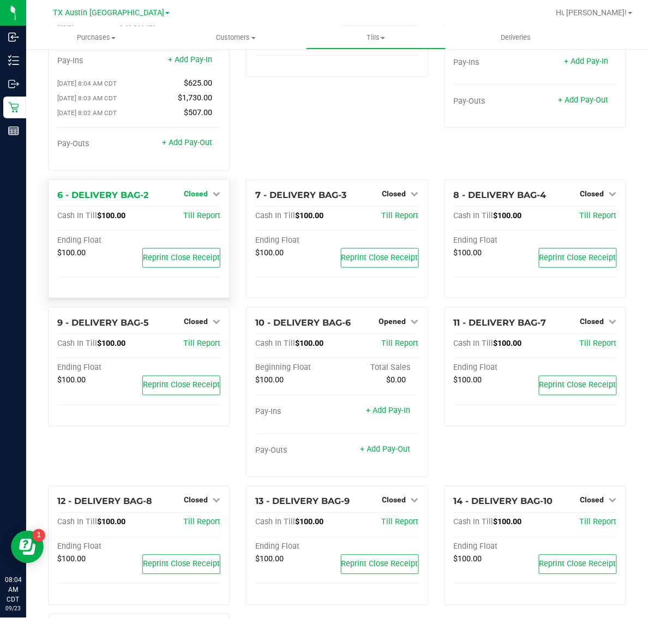
click at [196, 189] on span "Closed" at bounding box center [196, 193] width 24 height 9
click at [197, 212] on link "Open Till" at bounding box center [195, 216] width 29 height 9
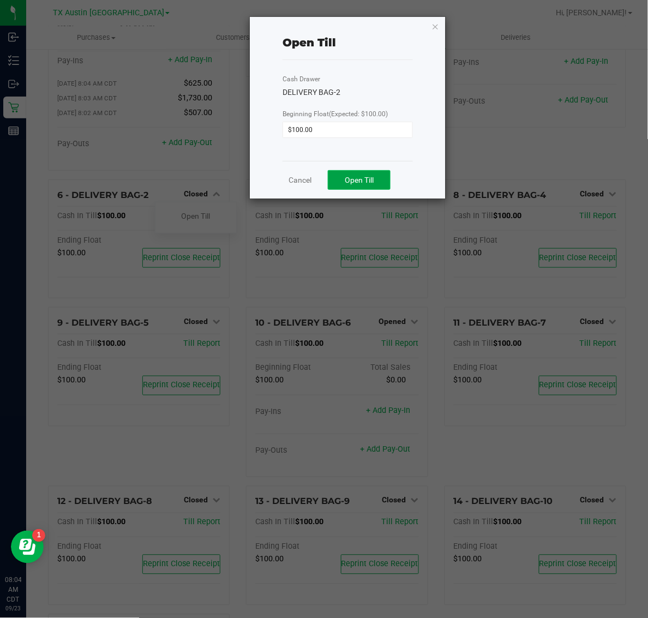
click at [363, 177] on span "Open Till" at bounding box center [359, 180] width 29 height 9
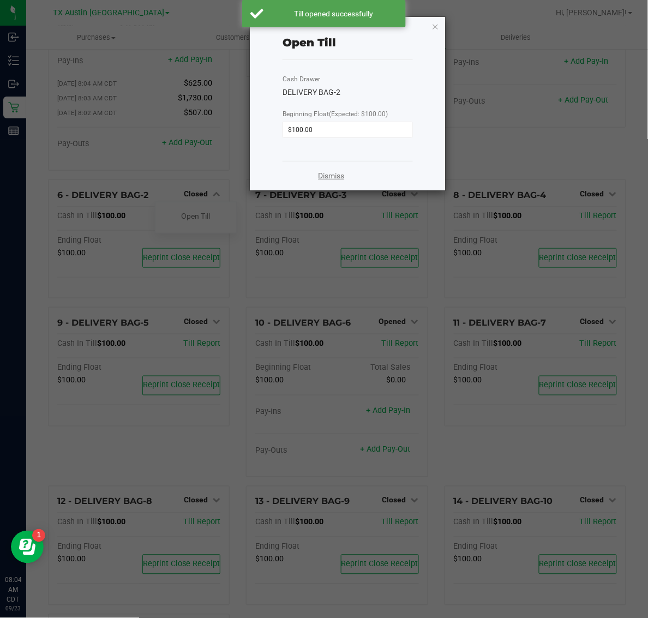
click at [331, 178] on link "Dismiss" at bounding box center [331, 175] width 26 height 11
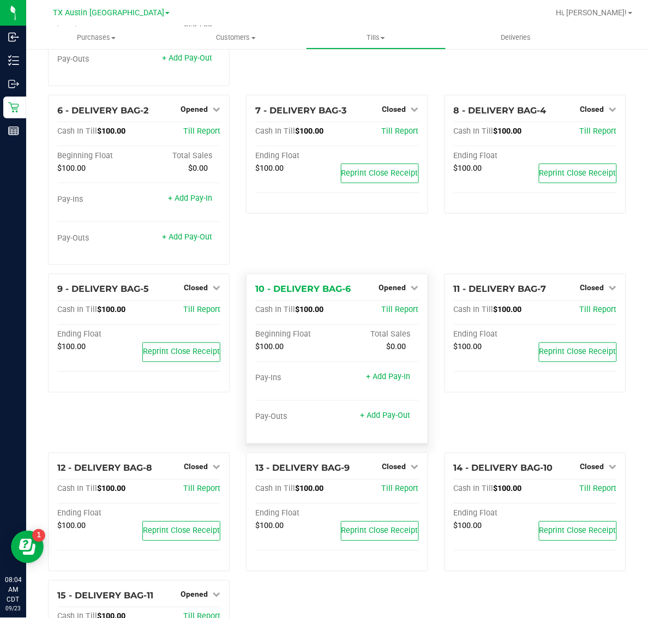
scroll to position [184, 0]
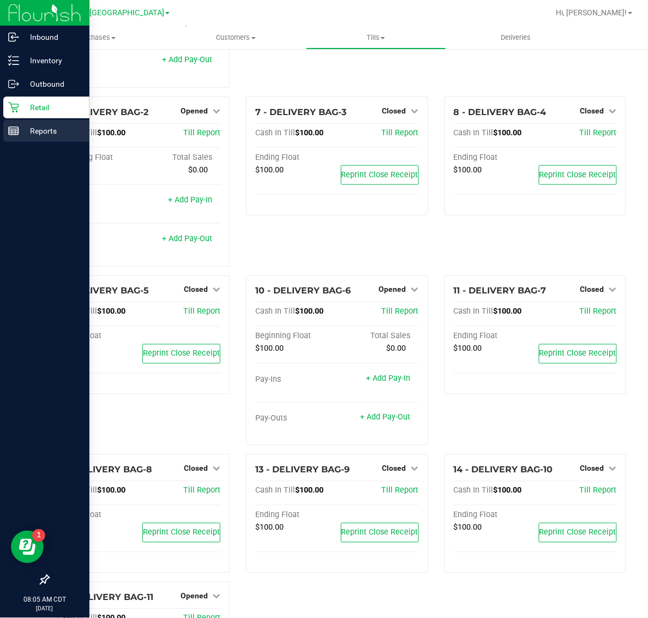
click at [49, 135] on p "Reports" at bounding box center [51, 130] width 65 height 13
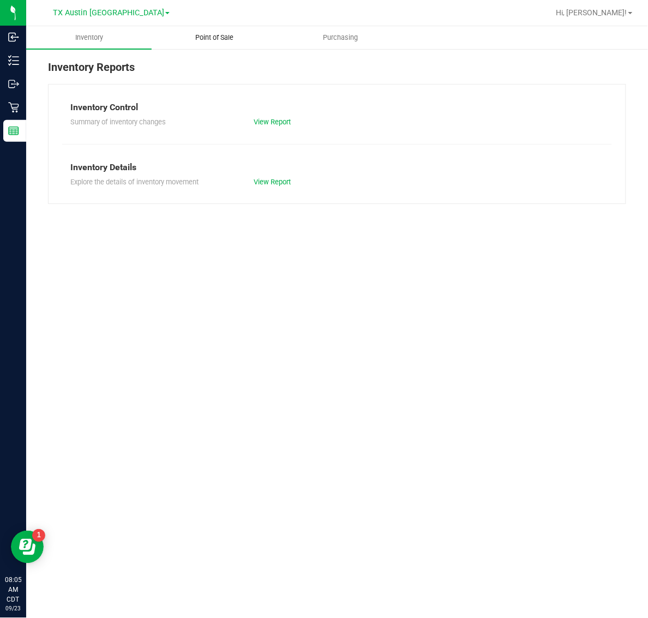
click at [217, 38] on span "Point of Sale" at bounding box center [215, 38] width 68 height 10
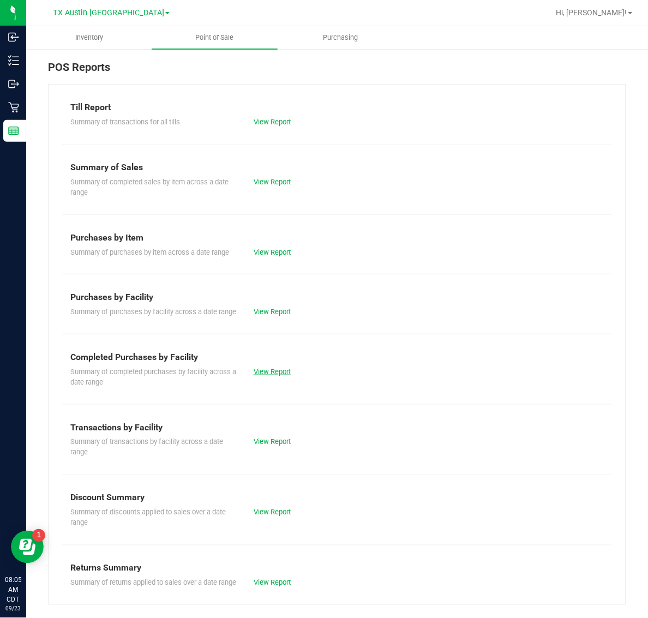
click at [266, 376] on link "View Report" at bounding box center [272, 372] width 37 height 8
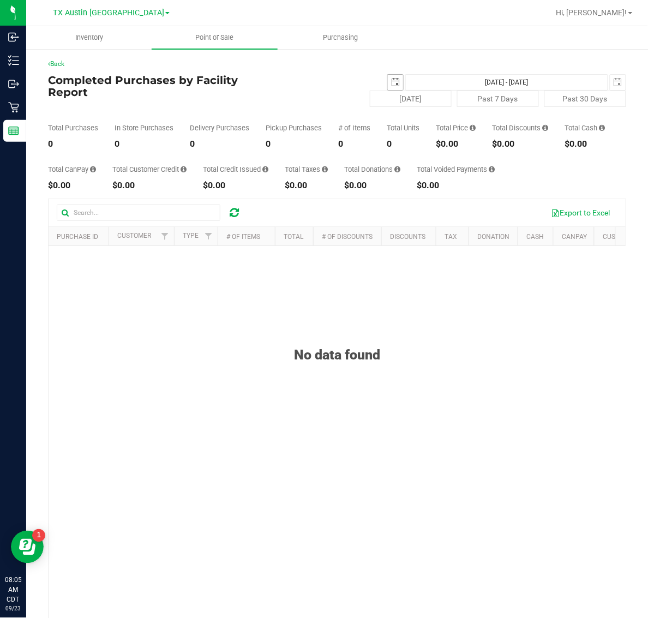
click at [388, 75] on span "select" at bounding box center [395, 82] width 15 height 15
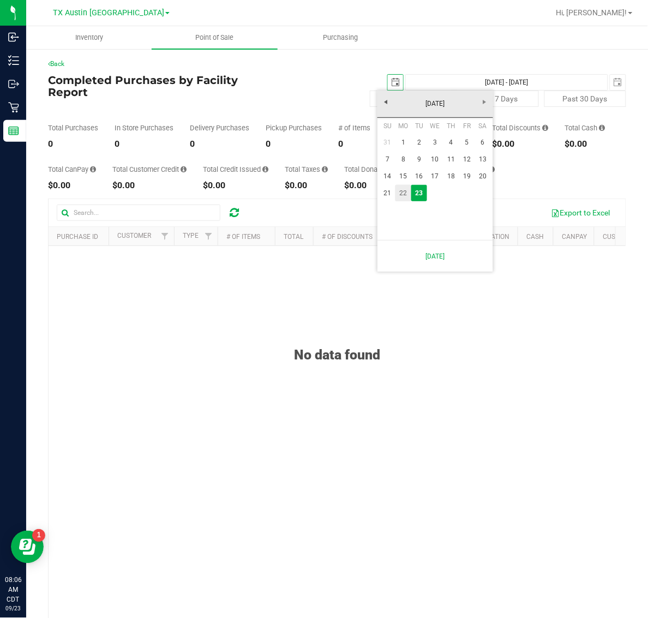
click at [404, 194] on link "22" at bounding box center [404, 193] width 16 height 17
type input "[DATE]"
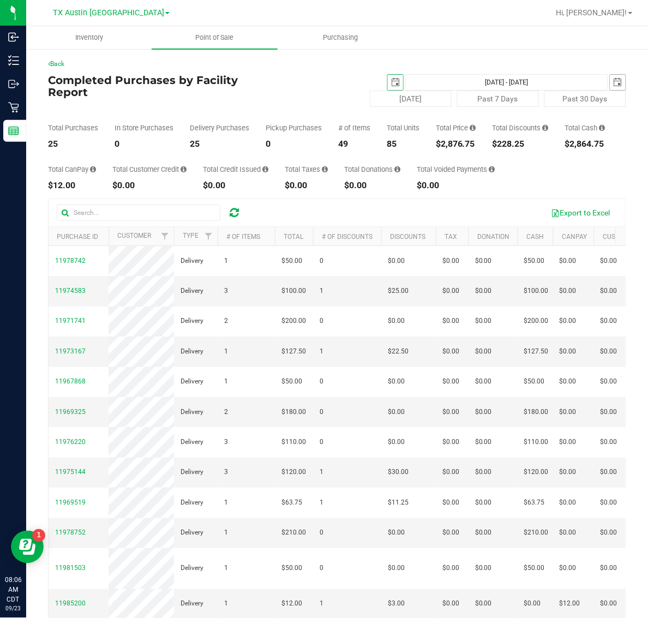
click at [611, 84] on span "select" at bounding box center [618, 82] width 15 height 15
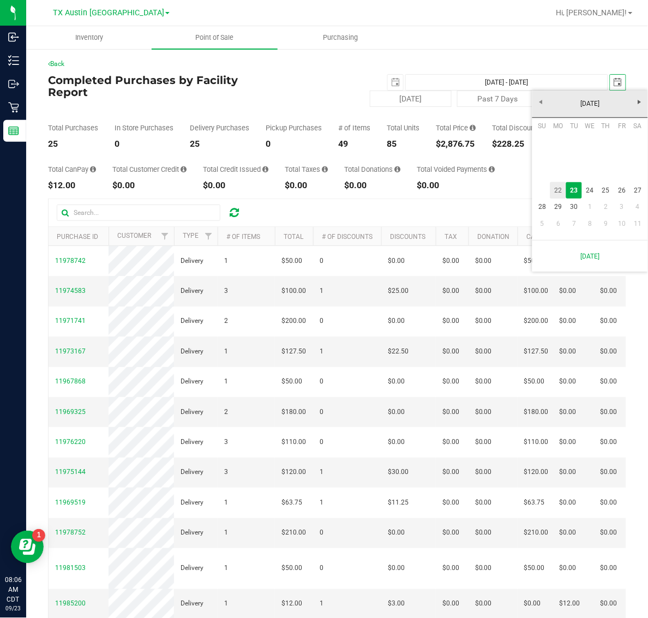
click at [562, 192] on link "22" at bounding box center [559, 190] width 16 height 17
type input "[DATE] - [DATE]"
type input "[DATE]"
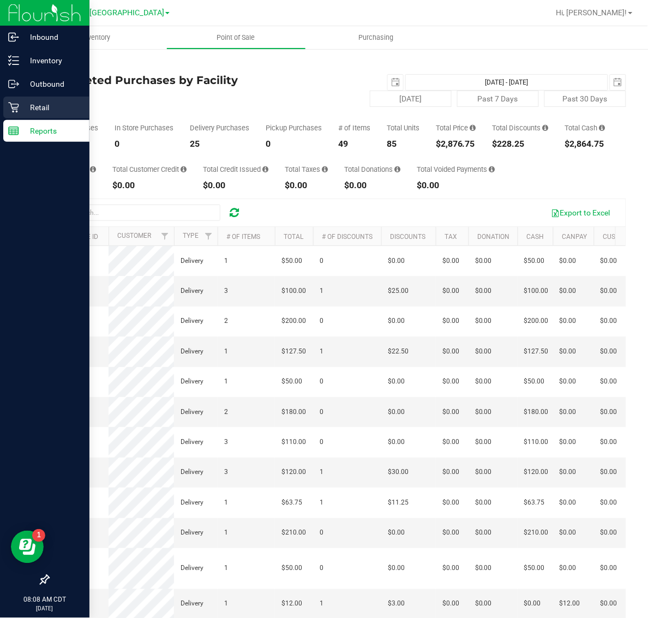
click at [20, 106] on p "Retail" at bounding box center [51, 107] width 65 height 13
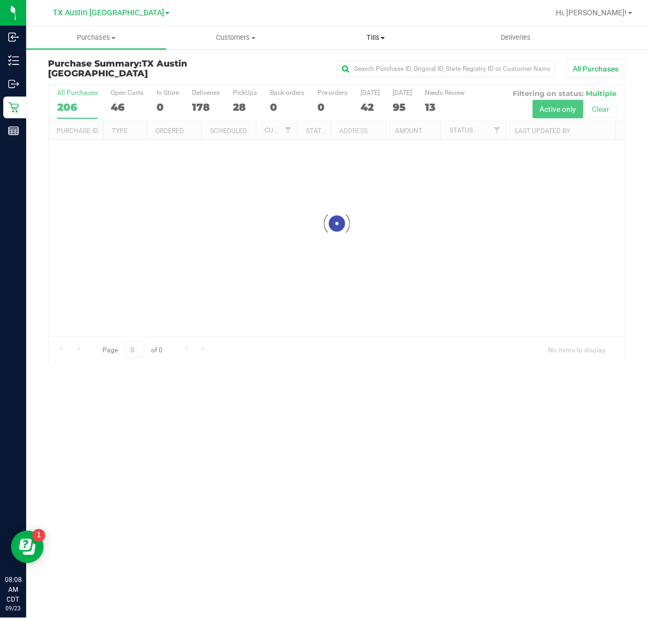
click at [379, 34] on span "Tills" at bounding box center [376, 38] width 139 height 10
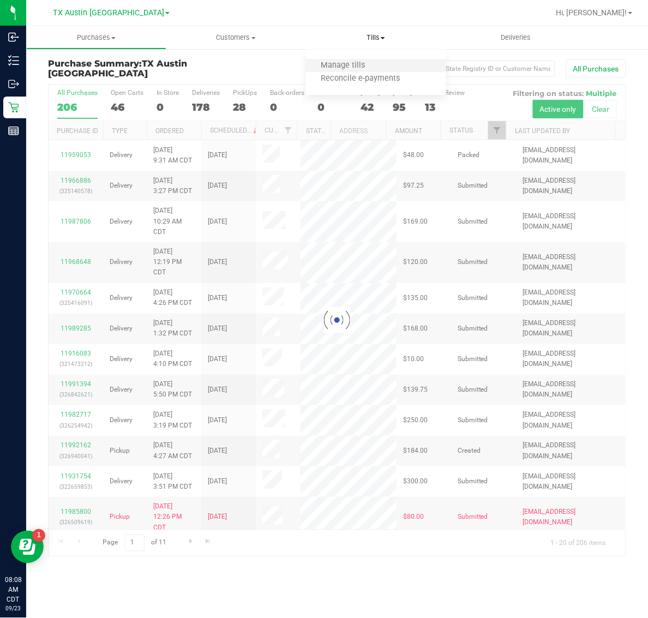
click at [380, 67] on li "Manage tills" at bounding box center [376, 65] width 140 height 13
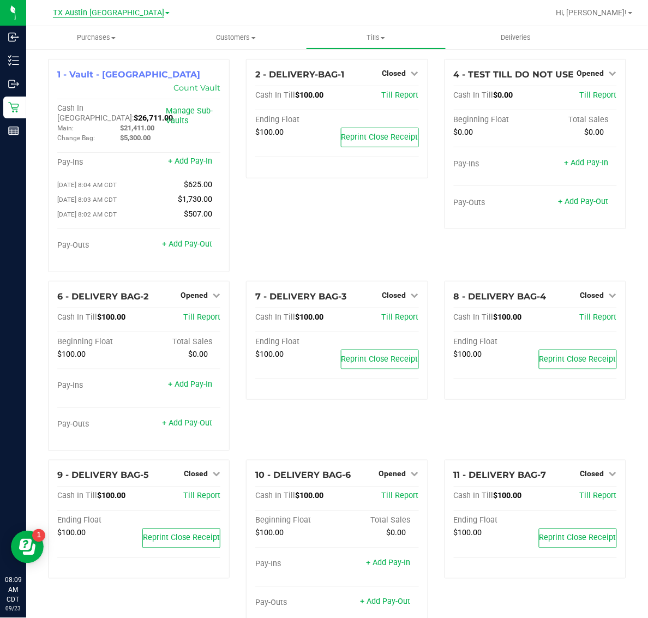
click at [105, 8] on span "TX Austin [GEOGRAPHIC_DATA]" at bounding box center [108, 13] width 111 height 10
click at [109, 77] on link "TX South-[GEOGRAPHIC_DATA] Retail" at bounding box center [111, 82] width 159 height 15
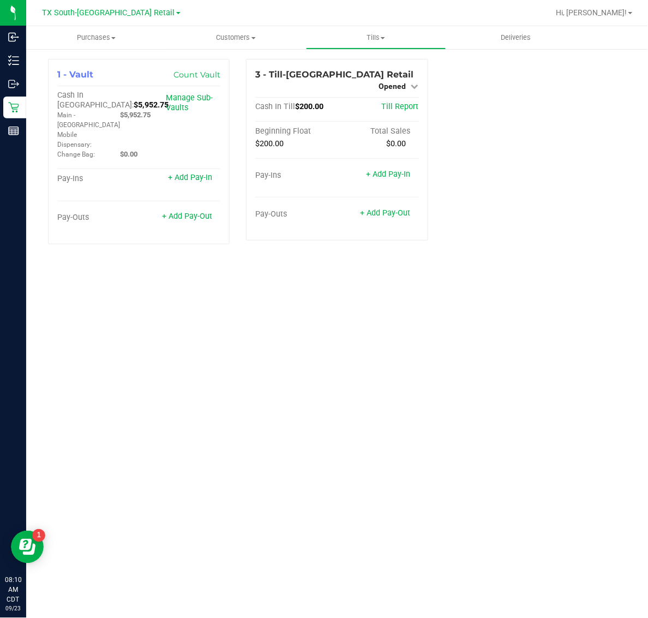
click at [105, 6] on div "TX South-Austin Retail TX Austin DC TX Plano Retail TX San Antonio Retail TX So…" at bounding box center [112, 12] width 138 height 13
click at [105, 14] on span "TX South-[GEOGRAPHIC_DATA] Retail" at bounding box center [109, 13] width 133 height 10
click at [99, 47] on link "TX Plano Retail" at bounding box center [111, 53] width 159 height 15
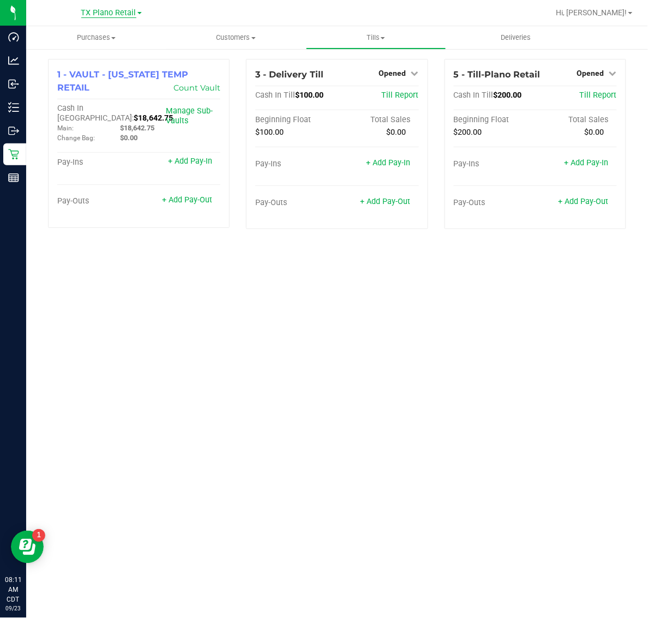
click at [124, 11] on span "TX Plano Retail" at bounding box center [108, 13] width 55 height 10
click at [105, 64] on link "TX San Antonio Retail" at bounding box center [111, 67] width 159 height 15
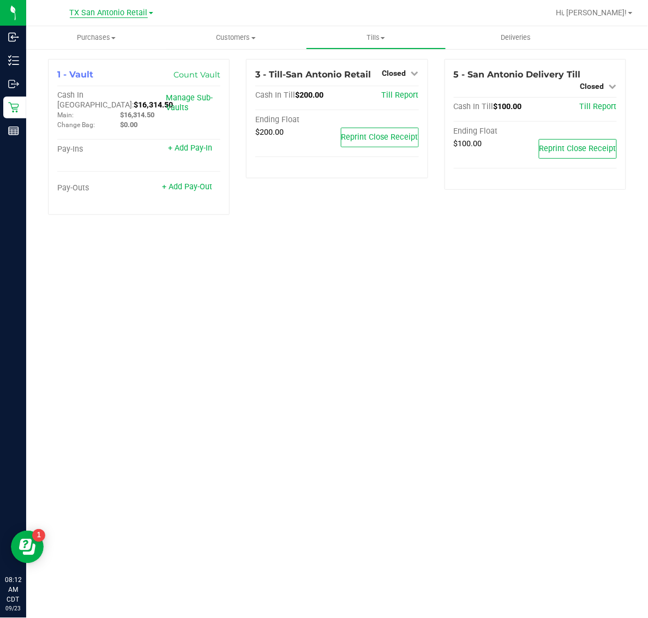
click at [111, 13] on span "TX San Antonio Retail" at bounding box center [109, 13] width 78 height 10
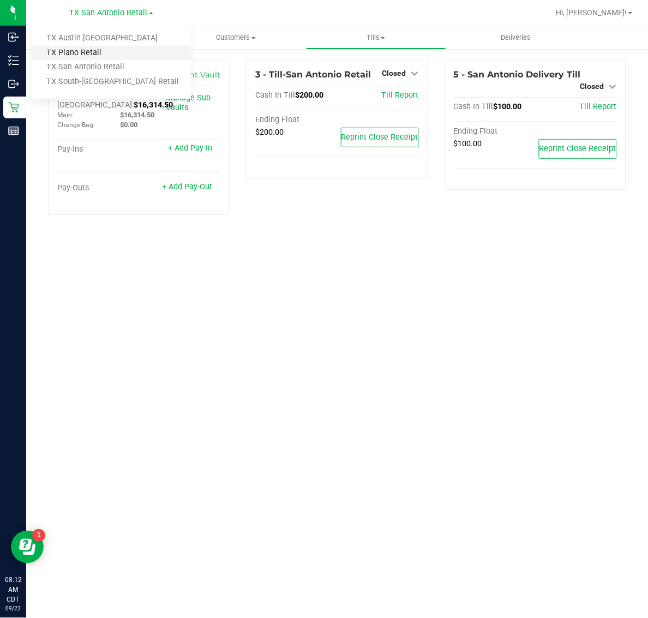
click at [111, 53] on link "TX Plano Retail" at bounding box center [111, 53] width 159 height 15
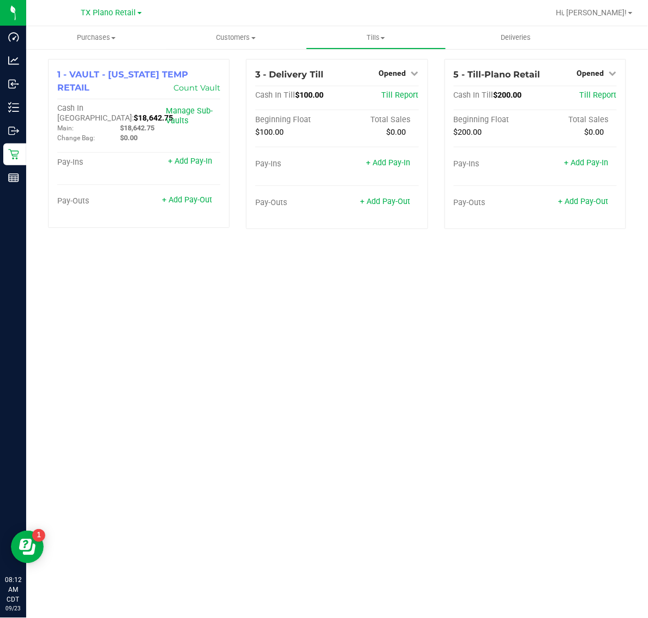
click at [112, 12] on span "TX Plano Retail" at bounding box center [108, 12] width 55 height 9
click at [111, 80] on link "TX South-[GEOGRAPHIC_DATA] Retail" at bounding box center [111, 82] width 159 height 15
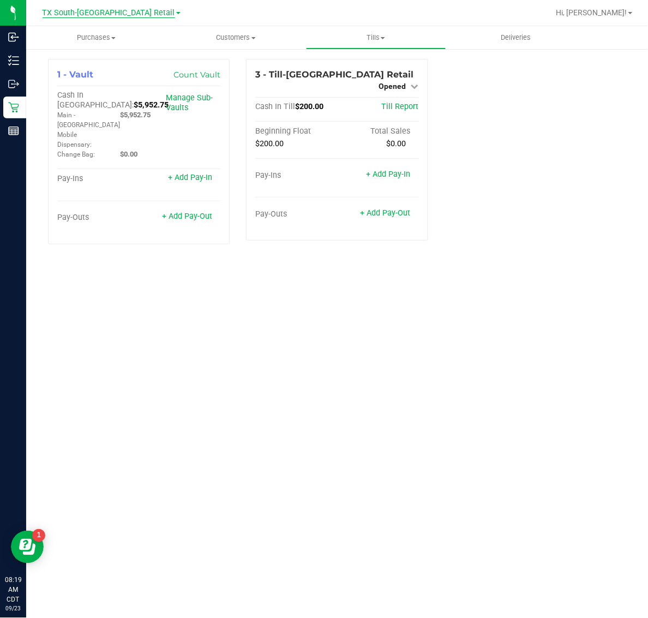
click at [103, 15] on span "TX South-[GEOGRAPHIC_DATA] Retail" at bounding box center [109, 13] width 133 height 10
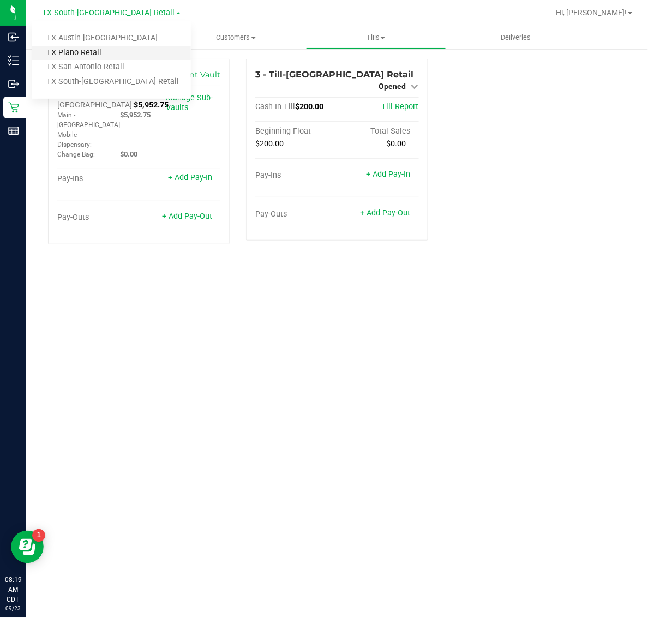
click at [100, 53] on link "TX Plano Retail" at bounding box center [111, 53] width 159 height 15
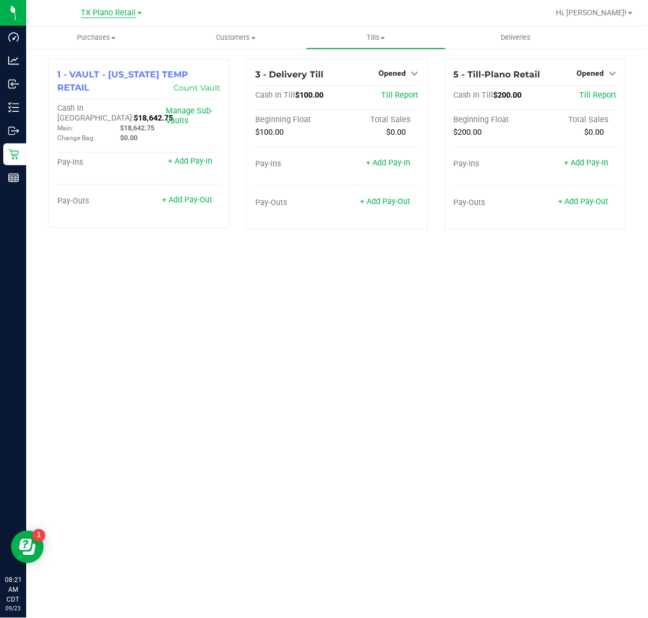
click at [96, 14] on span "TX Plano Retail" at bounding box center [108, 13] width 55 height 10
click at [96, 64] on link "TX San Antonio Retail" at bounding box center [111, 67] width 159 height 15
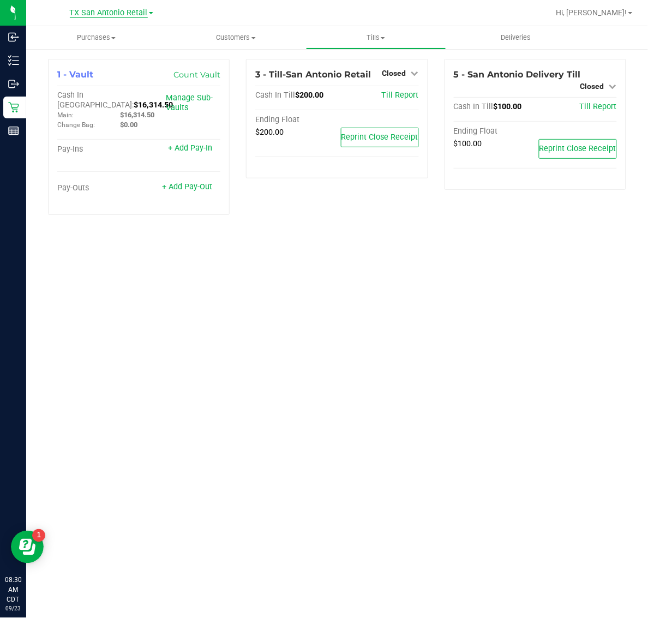
click at [99, 14] on span "TX San Antonio Retail" at bounding box center [109, 13] width 78 height 10
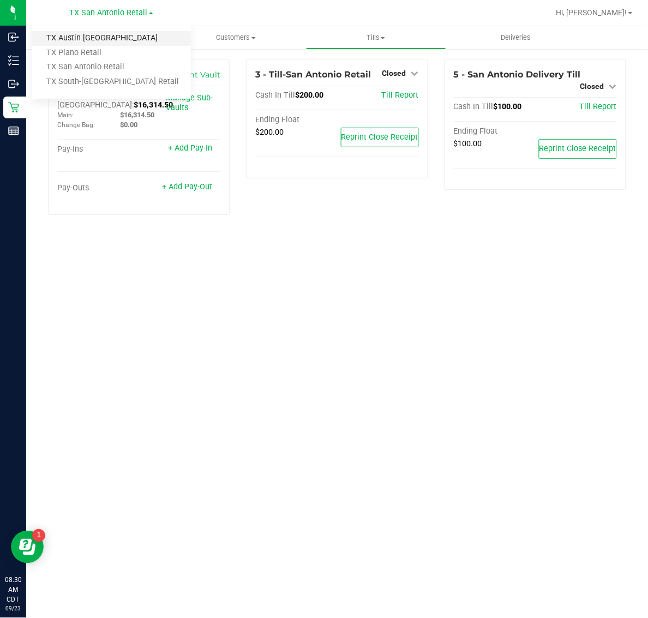
click at [90, 39] on link "TX Austin [GEOGRAPHIC_DATA]" at bounding box center [111, 38] width 159 height 15
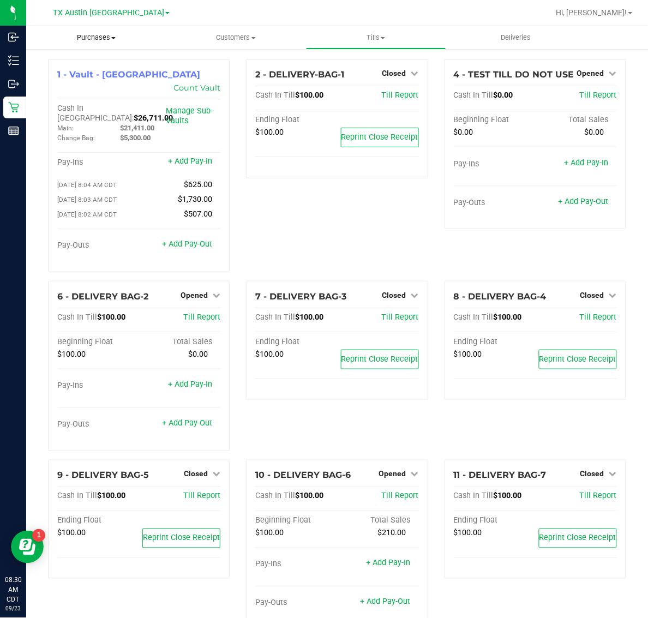
click at [91, 37] on span "Purchases" at bounding box center [96, 38] width 140 height 10
click at [97, 11] on span "TX Austin [GEOGRAPHIC_DATA]" at bounding box center [108, 13] width 111 height 10
click at [94, 79] on link "TX South-[GEOGRAPHIC_DATA] Retail" at bounding box center [111, 82] width 159 height 15
